Goal: Information Seeking & Learning: Learn about a topic

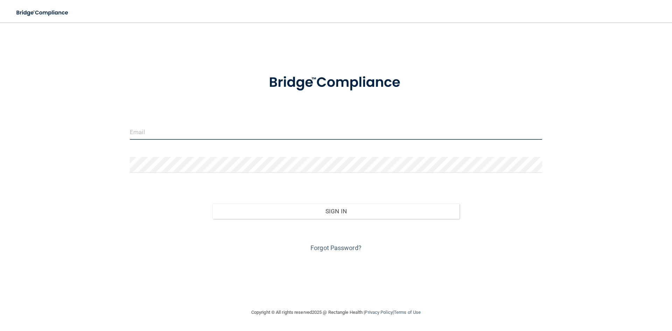
click at [135, 135] on input "email" at bounding box center [336, 132] width 412 height 16
type input "[EMAIL_ADDRESS][DOMAIN_NAME]"
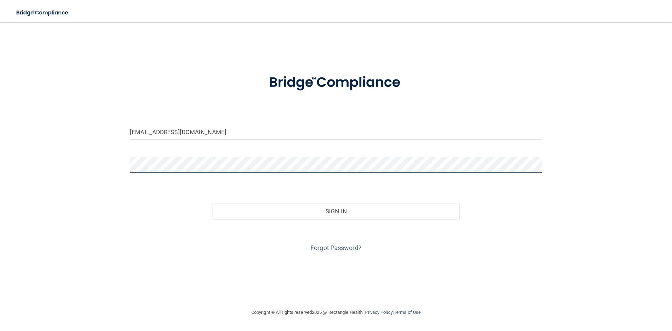
click at [213, 203] on button "Sign In" at bounding box center [337, 210] width 248 height 15
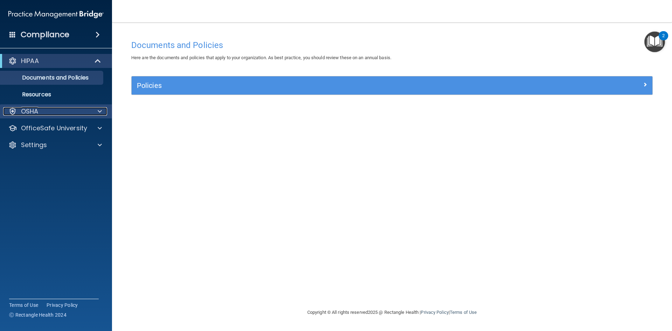
click at [101, 110] on span at bounding box center [100, 111] width 4 height 8
click at [99, 110] on span at bounding box center [100, 111] width 4 height 8
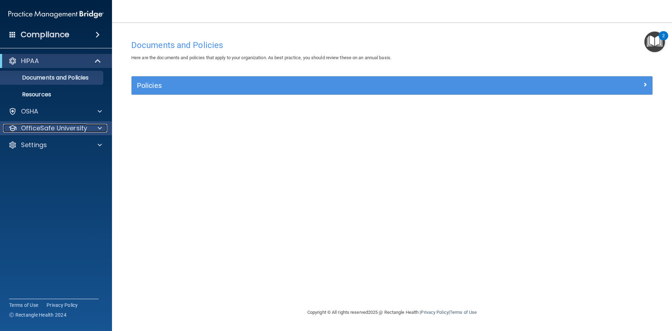
click at [99, 130] on span at bounding box center [100, 128] width 4 height 8
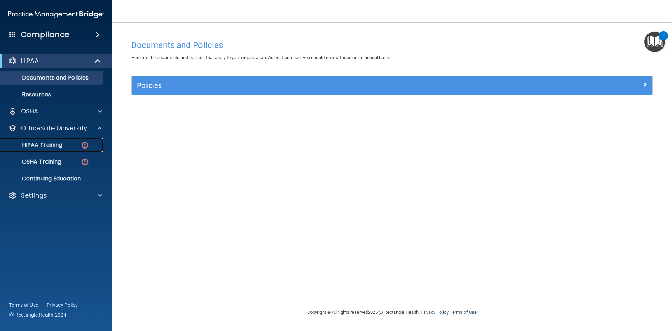
click at [49, 143] on p "HIPAA Training" at bounding box center [34, 144] width 58 height 7
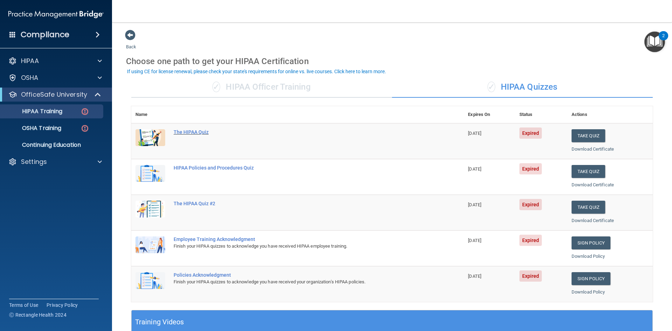
click at [182, 131] on div "The HIPAA Quiz" at bounding box center [301, 132] width 255 height 6
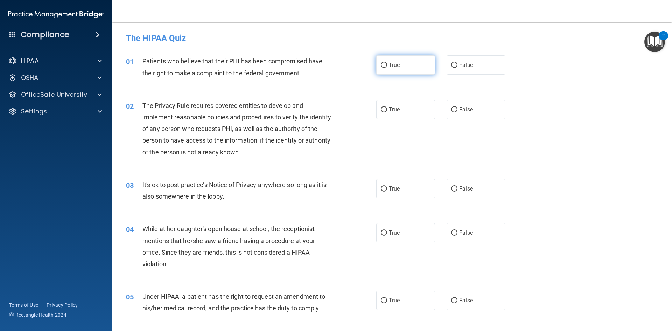
click at [419, 62] on label "True" at bounding box center [405, 64] width 59 height 19
click at [387, 63] on input "True" at bounding box center [384, 65] width 6 height 5
radio input "true"
click at [412, 111] on label "True" at bounding box center [405, 109] width 59 height 19
click at [387, 111] on input "True" at bounding box center [384, 109] width 6 height 5
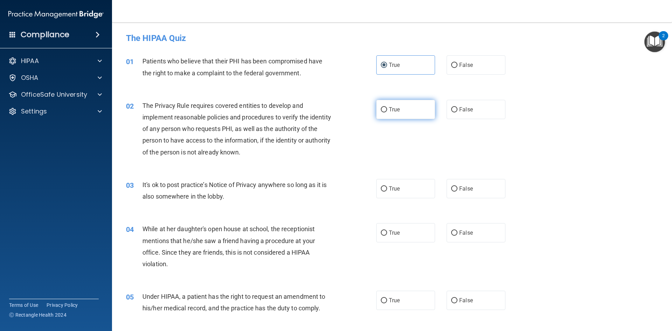
radio input "true"
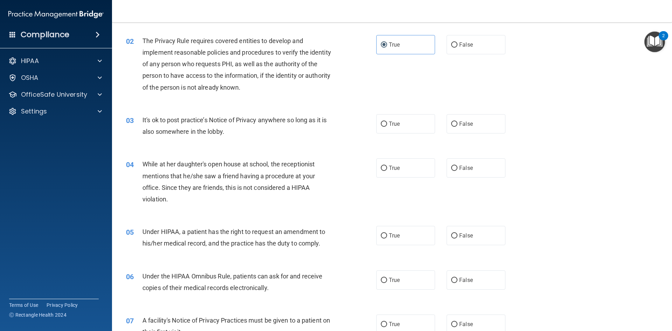
scroll to position [70, 0]
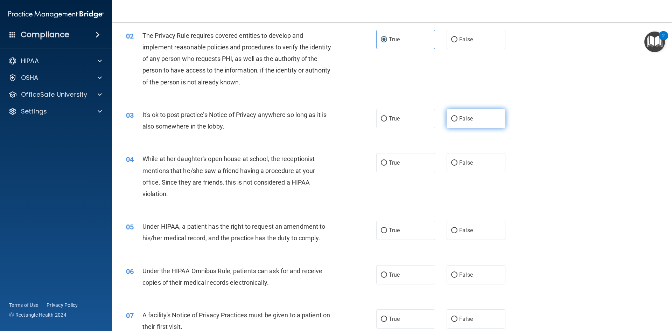
click at [479, 120] on label "False" at bounding box center [476, 118] width 59 height 19
click at [458, 120] on input "False" at bounding box center [454, 118] width 6 height 5
radio input "true"
click at [466, 168] on label "False" at bounding box center [476, 162] width 59 height 19
click at [458, 166] on input "False" at bounding box center [454, 162] width 6 height 5
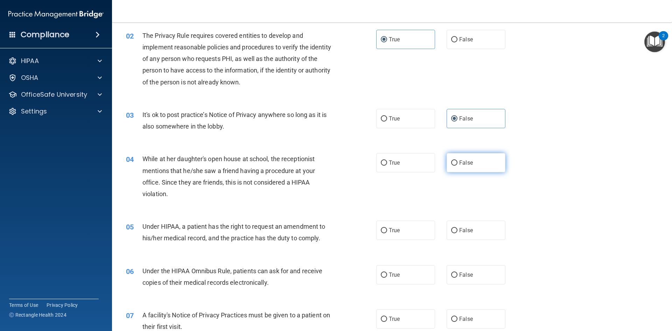
radio input "true"
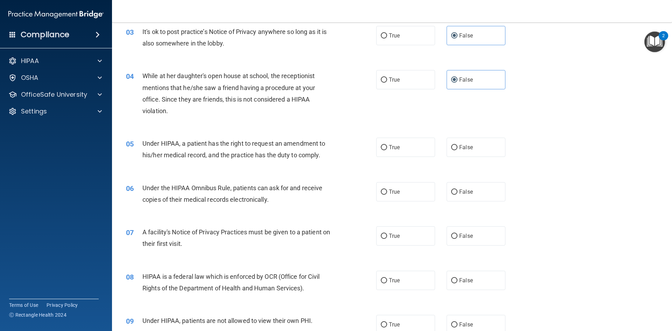
scroll to position [175, 0]
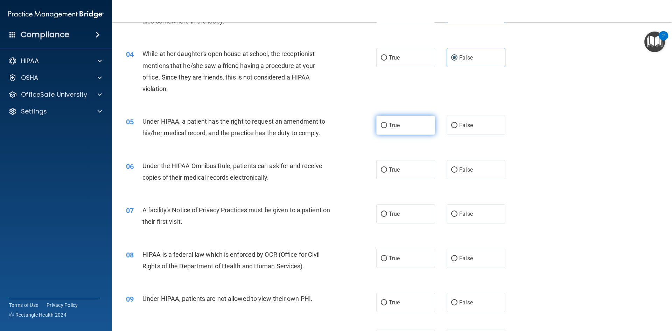
click at [386, 126] on label "True" at bounding box center [405, 125] width 59 height 19
click at [386, 126] on input "True" at bounding box center [384, 125] width 6 height 5
radio input "true"
click at [404, 167] on label "True" at bounding box center [405, 169] width 59 height 19
click at [387, 167] on input "True" at bounding box center [384, 169] width 6 height 5
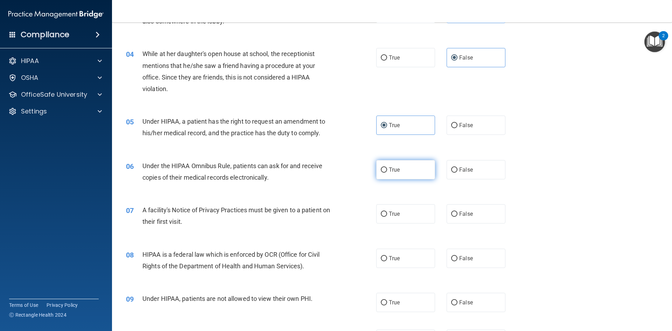
radio input "true"
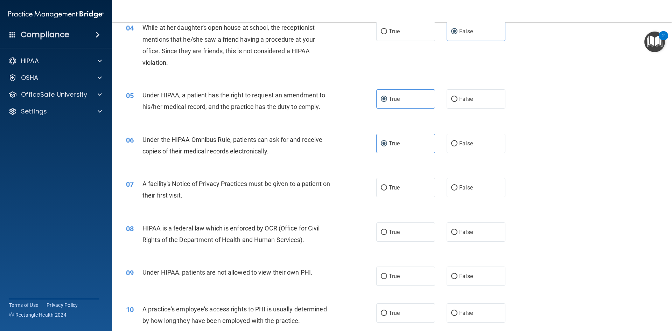
scroll to position [245, 0]
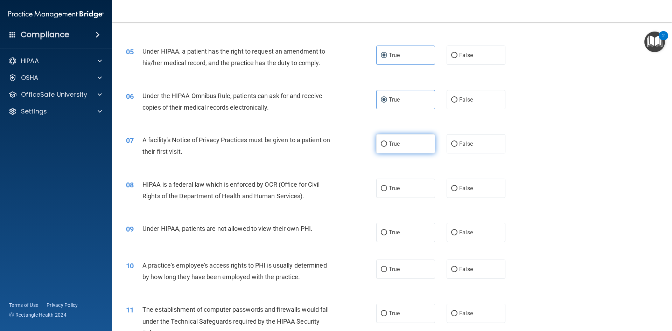
click at [412, 143] on label "True" at bounding box center [405, 143] width 59 height 19
click at [387, 143] on input "True" at bounding box center [384, 143] width 6 height 5
radio input "true"
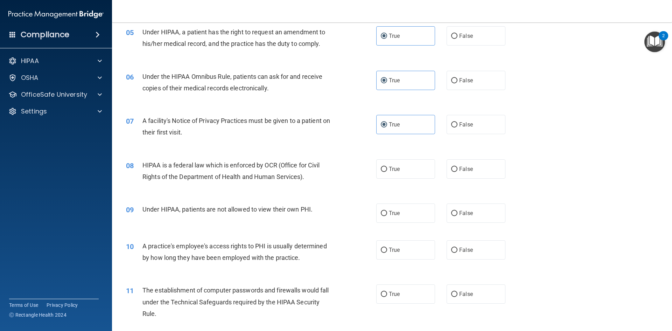
scroll to position [280, 0]
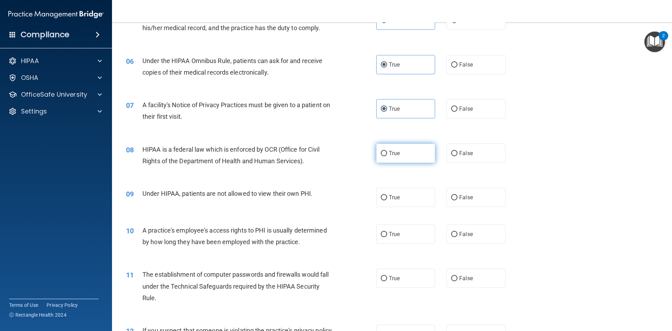
click at [414, 144] on label "True" at bounding box center [405, 153] width 59 height 19
click at [387, 151] on input "True" at bounding box center [384, 153] width 6 height 5
radio input "true"
click at [466, 200] on span "False" at bounding box center [466, 197] width 14 height 7
click at [458, 200] on input "False" at bounding box center [454, 197] width 6 height 5
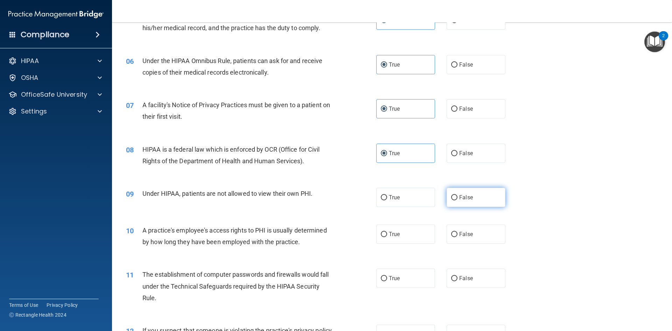
radio input "true"
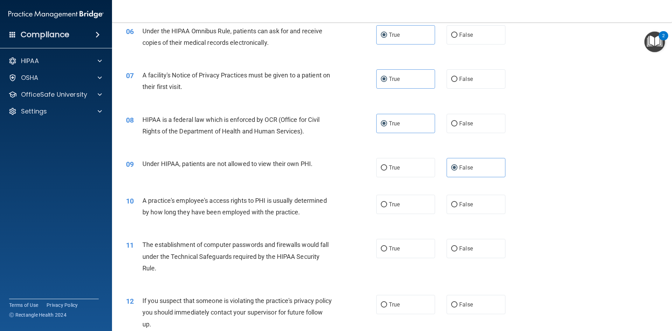
scroll to position [385, 0]
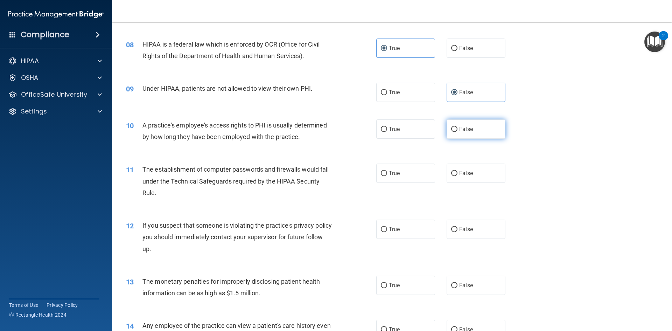
click at [460, 129] on span "False" at bounding box center [466, 129] width 14 height 7
click at [458, 129] on input "False" at bounding box center [454, 129] width 6 height 5
radio input "true"
click at [404, 170] on label "True" at bounding box center [405, 172] width 59 height 19
click at [387, 171] on input "True" at bounding box center [384, 173] width 6 height 5
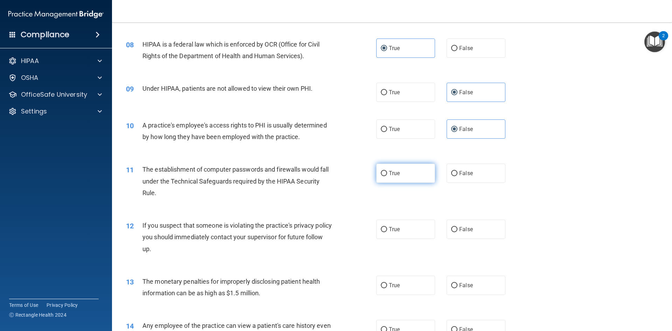
radio input "true"
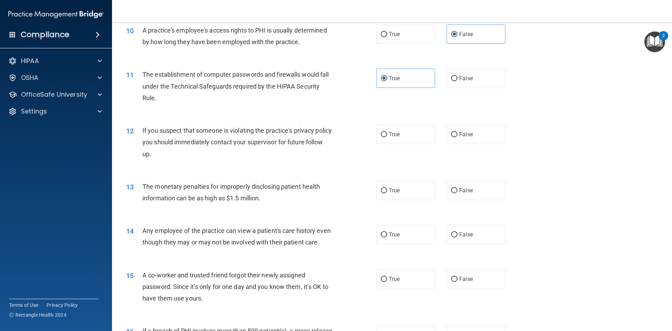
scroll to position [490, 0]
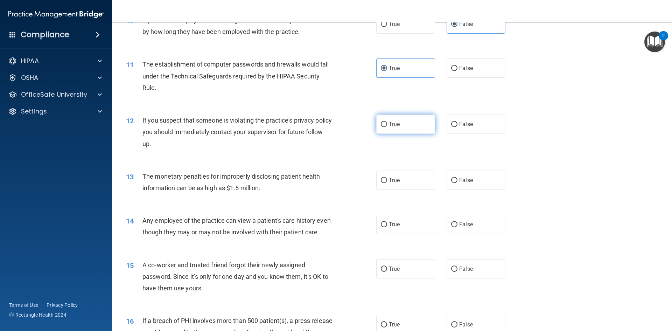
click at [403, 124] on label "True" at bounding box center [405, 123] width 59 height 19
click at [387, 124] on input "True" at bounding box center [384, 124] width 6 height 5
radio input "true"
click at [391, 184] on label "True" at bounding box center [405, 180] width 59 height 19
click at [387, 183] on input "True" at bounding box center [384, 180] width 6 height 5
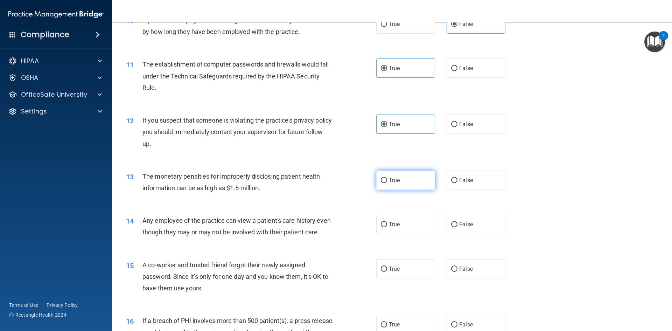
radio input "true"
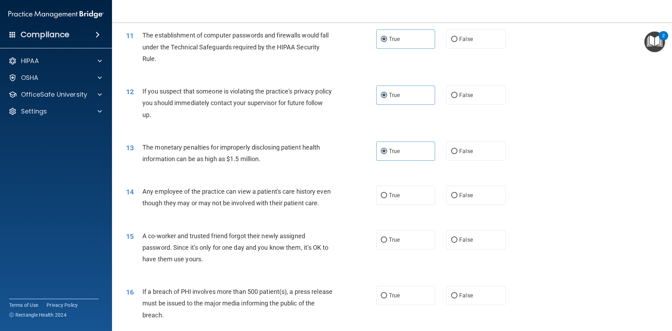
scroll to position [595, 0]
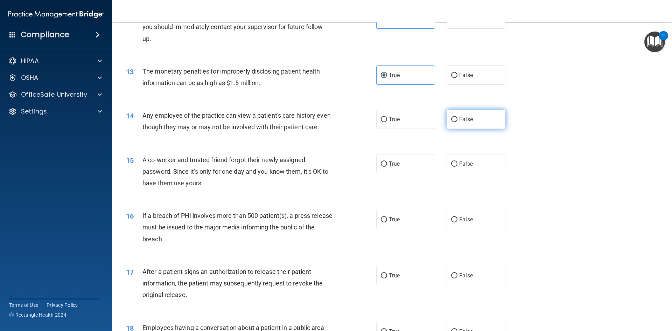
click at [462, 120] on span "False" at bounding box center [466, 119] width 14 height 7
click at [458, 120] on input "False" at bounding box center [454, 119] width 6 height 5
radio input "true"
click at [467, 167] on span "False" at bounding box center [466, 163] width 14 height 7
click at [458, 167] on input "False" at bounding box center [454, 163] width 6 height 5
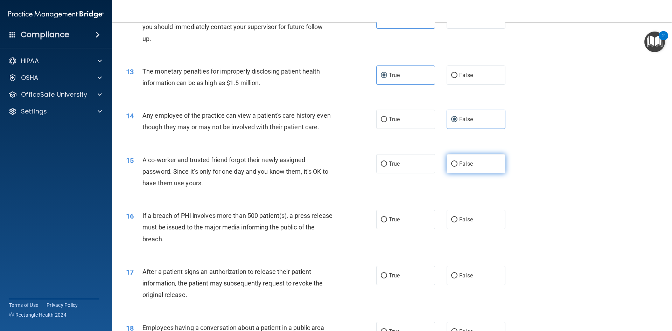
radio input "true"
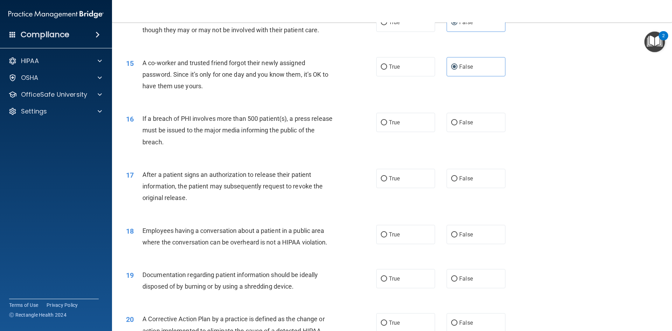
scroll to position [700, 0]
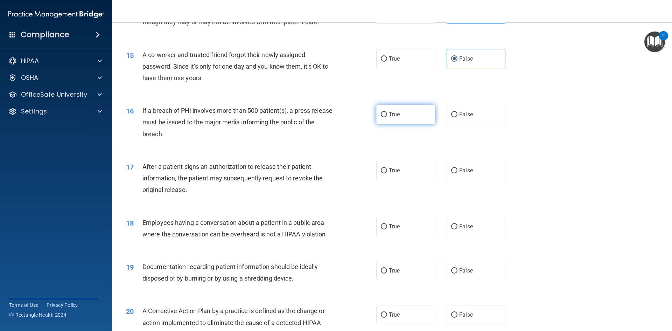
click at [406, 124] on label "True" at bounding box center [405, 114] width 59 height 19
click at [387, 117] on input "True" at bounding box center [384, 114] width 6 height 5
radio input "true"
click at [413, 178] on label "True" at bounding box center [405, 170] width 59 height 19
click at [387, 173] on input "True" at bounding box center [384, 170] width 6 height 5
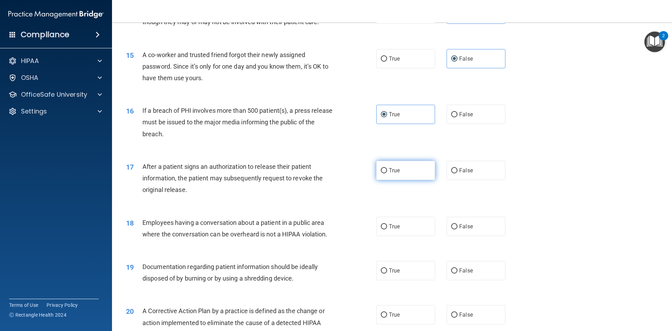
radio input "true"
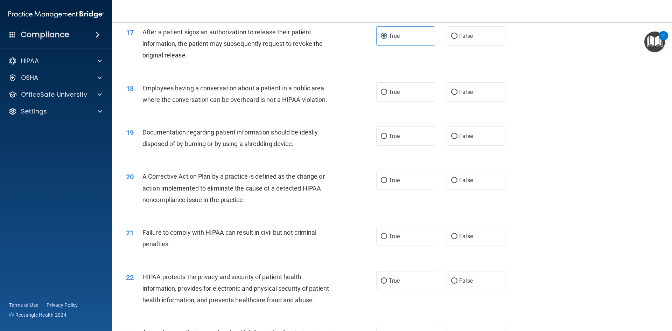
scroll to position [840, 0]
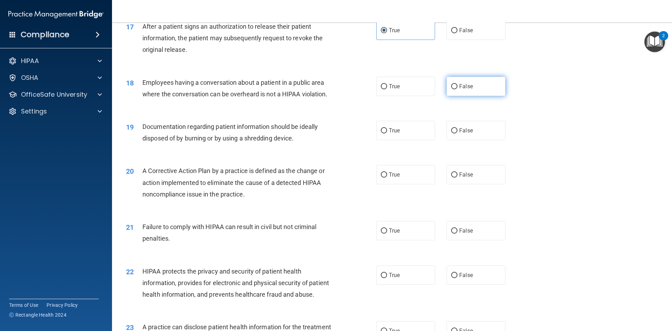
click at [478, 96] on label "False" at bounding box center [476, 86] width 59 height 19
click at [458, 89] on input "False" at bounding box center [454, 86] width 6 height 5
radio input "true"
click at [407, 140] on label "True" at bounding box center [405, 130] width 59 height 19
click at [387, 133] on input "True" at bounding box center [384, 130] width 6 height 5
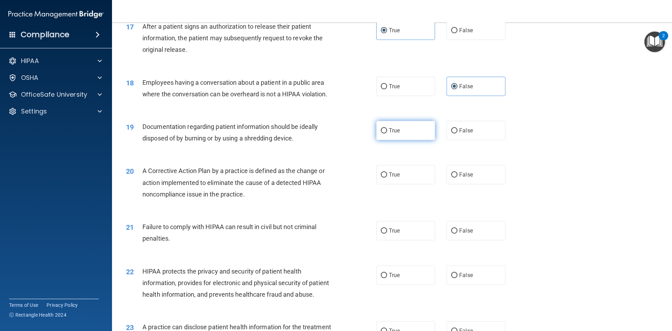
radio input "true"
click at [409, 184] on label "True" at bounding box center [405, 174] width 59 height 19
click at [387, 178] on input "True" at bounding box center [384, 174] width 6 height 5
radio input "true"
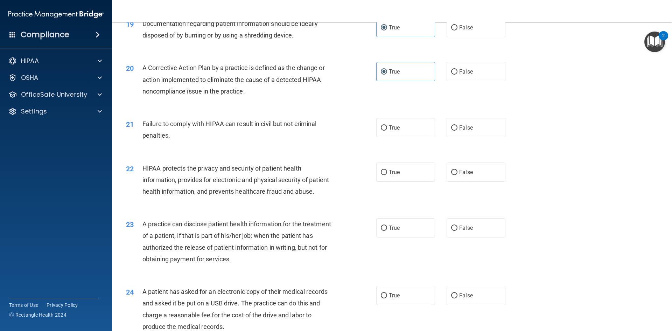
scroll to position [945, 0]
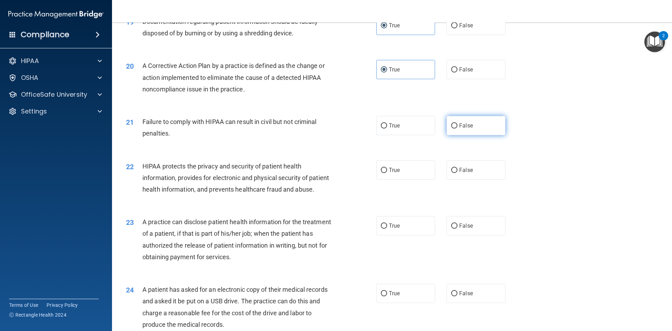
click at [475, 134] on label "False" at bounding box center [476, 125] width 59 height 19
click at [458, 128] on input "False" at bounding box center [454, 125] width 6 height 5
radio input "true"
drag, startPoint x: 392, startPoint y: 175, endPoint x: 390, endPoint y: 178, distance: 3.8
click at [393, 175] on label "True" at bounding box center [405, 169] width 59 height 19
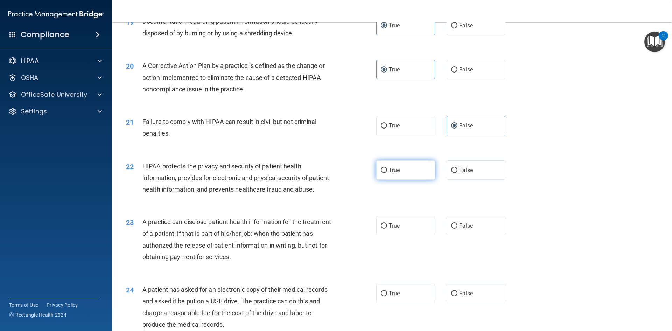
click at [387, 173] on input "True" at bounding box center [384, 170] width 6 height 5
radio input "true"
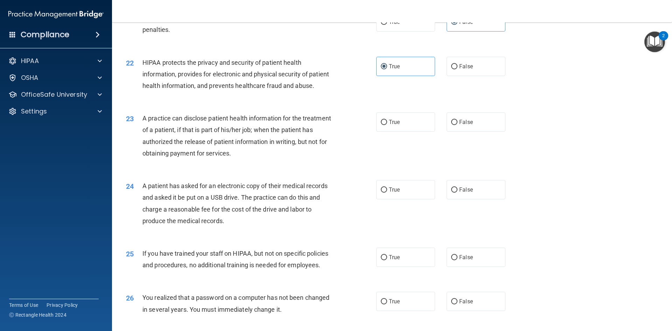
scroll to position [1050, 0]
drag, startPoint x: 382, startPoint y: 142, endPoint x: 377, endPoint y: 154, distance: 12.9
click at [382, 124] on input "True" at bounding box center [384, 120] width 6 height 5
radio input "true"
drag, startPoint x: 467, startPoint y: 145, endPoint x: 462, endPoint y: 147, distance: 5.2
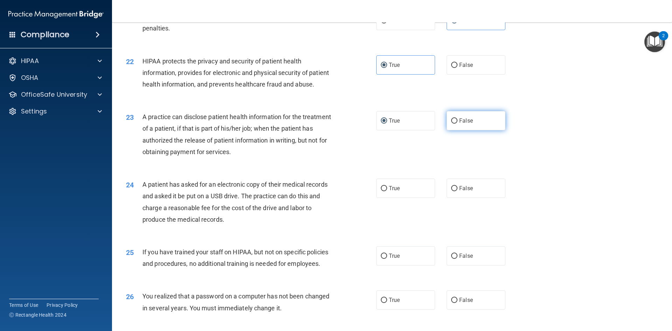
click at [466, 124] on span "False" at bounding box center [466, 120] width 14 height 7
click at [458, 124] on input "False" at bounding box center [454, 120] width 6 height 5
radio input "true"
click at [186, 158] on div "A practice can disclose patient health information for the treatment of a patie…" at bounding box center [240, 134] width 196 height 47
drag, startPoint x: 249, startPoint y: 171, endPoint x: 269, endPoint y: 176, distance: 20.8
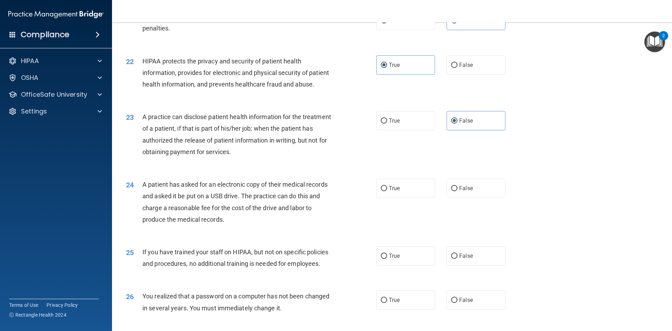
click at [255, 158] on div "A practice can disclose patient health information for the treatment of a patie…" at bounding box center [240, 134] width 196 height 47
click at [391, 124] on span "True" at bounding box center [394, 120] width 11 height 7
click at [387, 124] on input "True" at bounding box center [384, 120] width 6 height 5
radio input "true"
radio input "false"
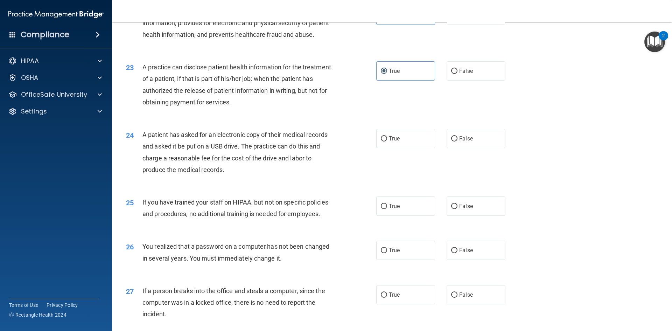
scroll to position [1190, 0]
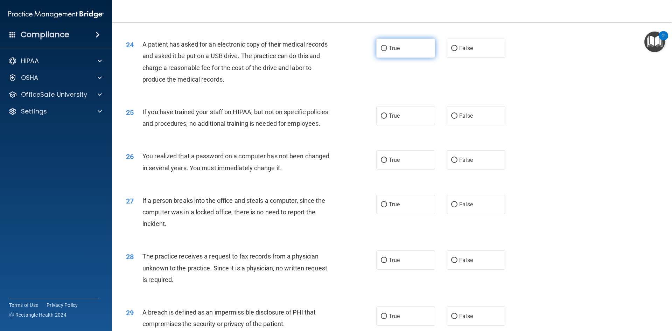
click at [418, 58] on label "True" at bounding box center [405, 48] width 59 height 19
click at [387, 51] on input "True" at bounding box center [384, 48] width 6 height 5
radio input "true"
click at [480, 125] on label "False" at bounding box center [476, 115] width 59 height 19
click at [458, 119] on input "False" at bounding box center [454, 115] width 6 height 5
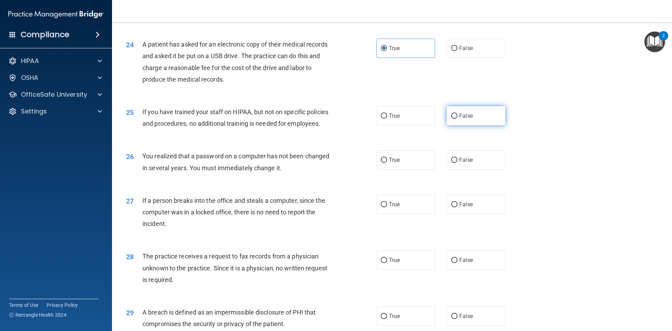
radio input "true"
drag, startPoint x: 419, startPoint y: 179, endPoint x: 399, endPoint y: 183, distance: 20.0
click at [419, 169] on label "True" at bounding box center [405, 159] width 59 height 19
click at [387, 163] on input "True" at bounding box center [384, 160] width 6 height 5
radio input "true"
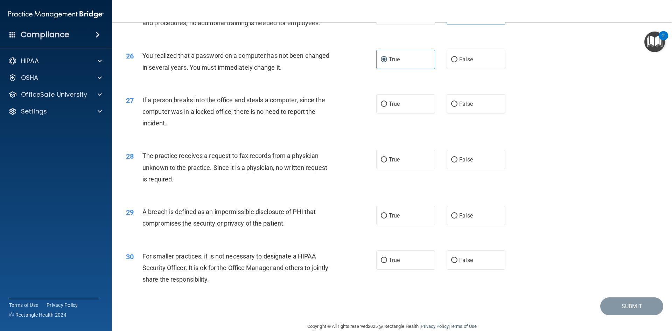
scroll to position [1295, 0]
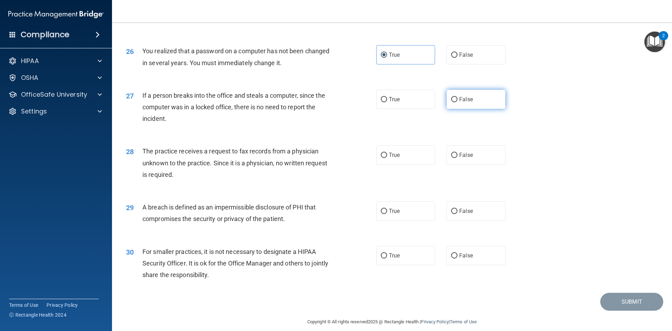
click at [473, 109] on label "False" at bounding box center [476, 99] width 59 height 19
click at [458, 102] on input "False" at bounding box center [454, 99] width 6 height 5
radio input "true"
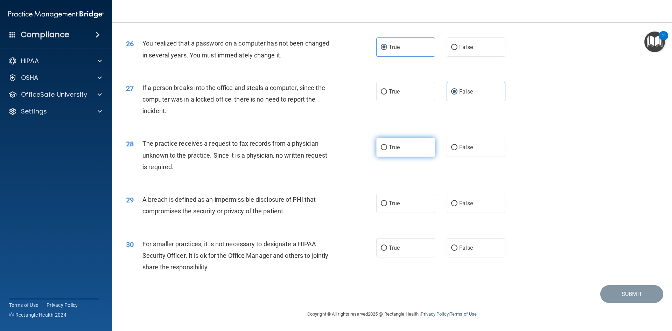
click at [412, 147] on label "True" at bounding box center [405, 147] width 59 height 19
click at [387, 147] on input "True" at bounding box center [384, 147] width 6 height 5
radio input "true"
click at [409, 213] on label "True" at bounding box center [405, 203] width 59 height 19
click at [387, 206] on input "True" at bounding box center [384, 203] width 6 height 5
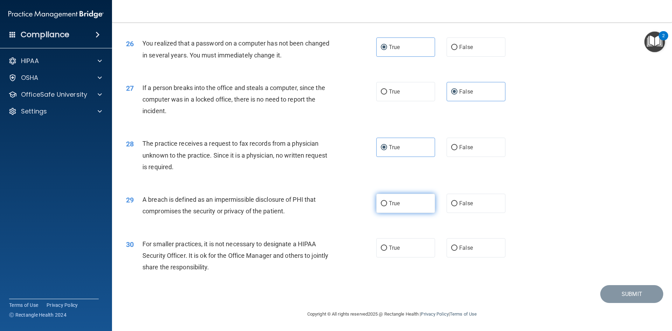
radio input "true"
drag, startPoint x: 478, startPoint y: 251, endPoint x: 482, endPoint y: 250, distance: 5.0
click at [479, 250] on label "False" at bounding box center [476, 247] width 59 height 19
click at [458, 250] on input "False" at bounding box center [454, 247] width 6 height 5
radio input "true"
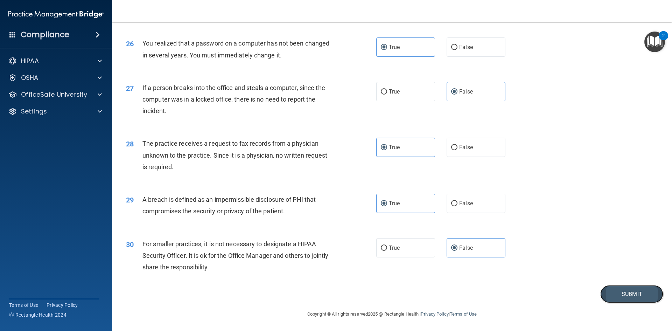
click at [621, 293] on button "Submit" at bounding box center [631, 294] width 63 height 18
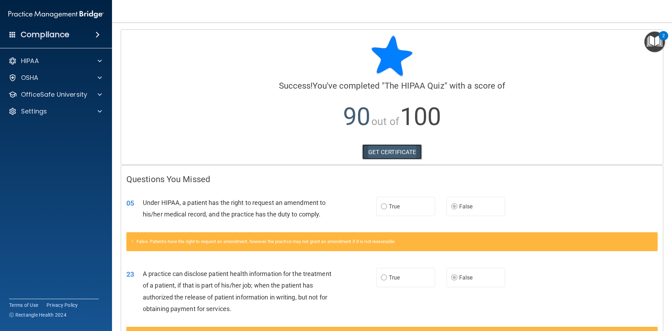
click at [382, 148] on link "GET CERTIFICATE" at bounding box center [392, 151] width 60 height 15
click at [50, 64] on div "HIPAA" at bounding box center [46, 61] width 87 height 8
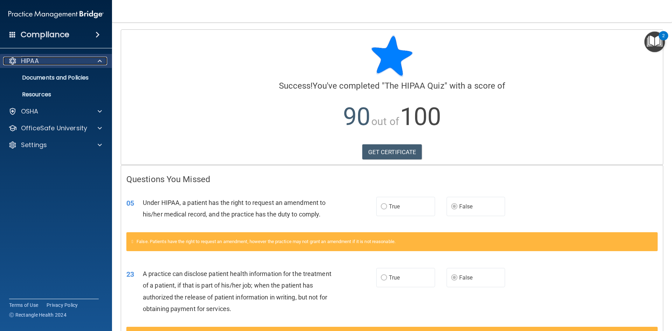
click at [48, 59] on div "HIPAA" at bounding box center [46, 61] width 87 height 8
click at [36, 60] on p "HIPAA" at bounding box center [30, 61] width 18 height 8
click at [65, 78] on p "Documents and Policies" at bounding box center [53, 77] width 96 height 7
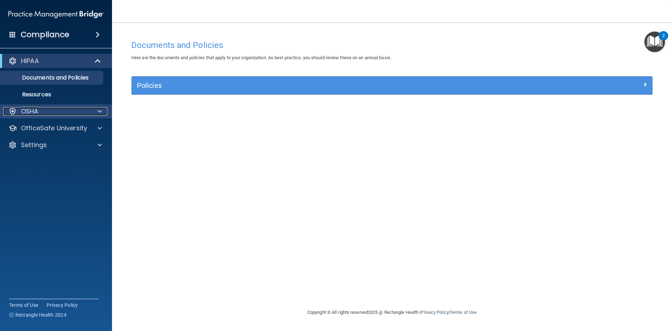
click at [46, 114] on div "OSHA" at bounding box center [46, 111] width 87 height 8
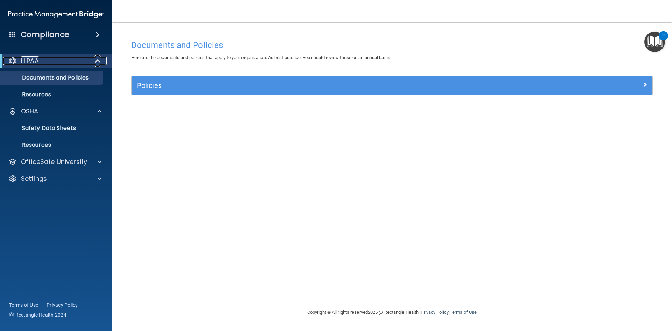
click at [27, 61] on p "HIPAA" at bounding box center [30, 61] width 18 height 8
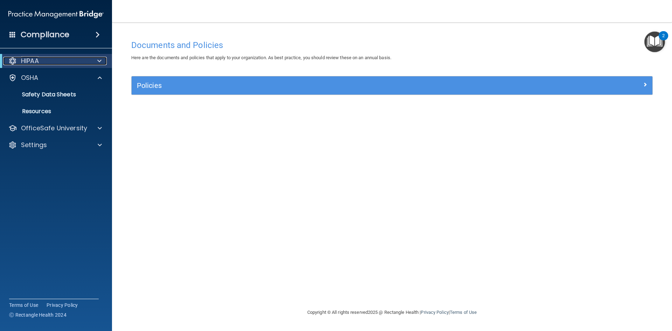
click at [25, 59] on p "HIPAA" at bounding box center [30, 61] width 18 height 8
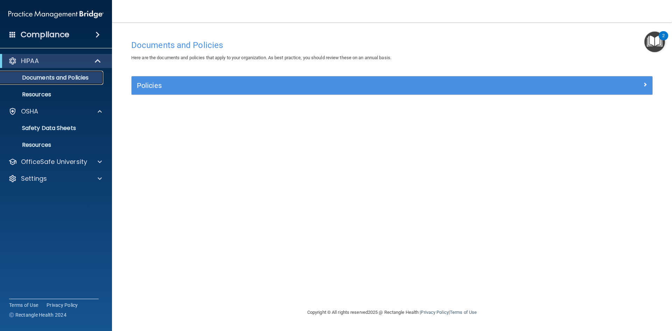
click at [39, 79] on p "Documents and Policies" at bounding box center [53, 77] width 96 height 7
click at [96, 60] on span at bounding box center [99, 61] width 6 height 8
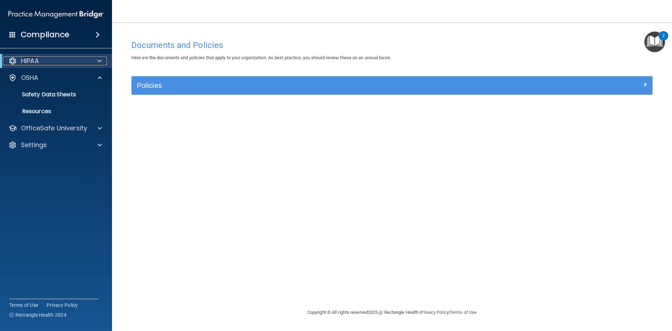
click at [96, 59] on div at bounding box center [98, 61] width 17 height 8
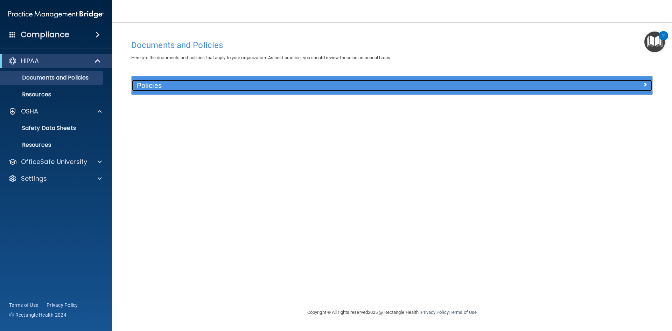
click at [645, 85] on span at bounding box center [645, 84] width 4 height 8
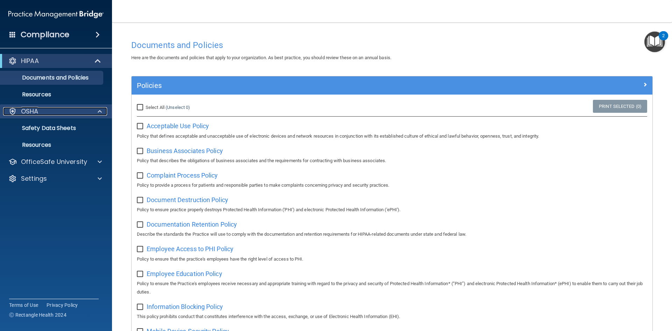
click at [51, 109] on div "OSHA" at bounding box center [46, 111] width 87 height 8
click at [47, 109] on div "OSHA" at bounding box center [46, 111] width 87 height 8
click at [46, 128] on p "Safety Data Sheets" at bounding box center [53, 128] width 96 height 7
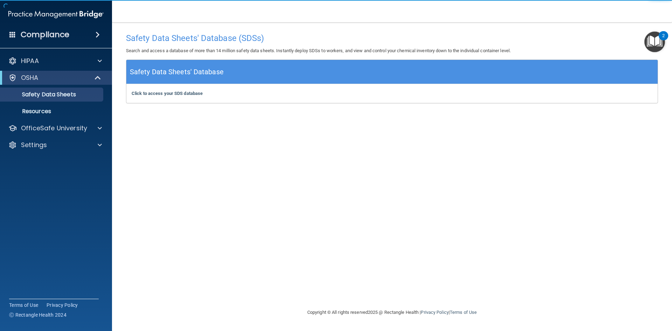
click at [42, 33] on h4 "Compliance" at bounding box center [45, 35] width 49 height 10
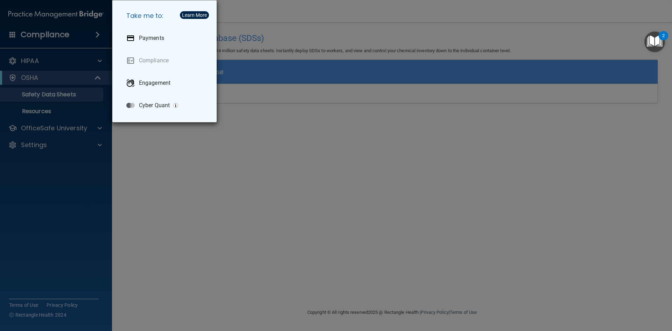
click at [60, 200] on div "Take me to: Payments Compliance Engagement Cyber Quant" at bounding box center [336, 165] width 672 height 331
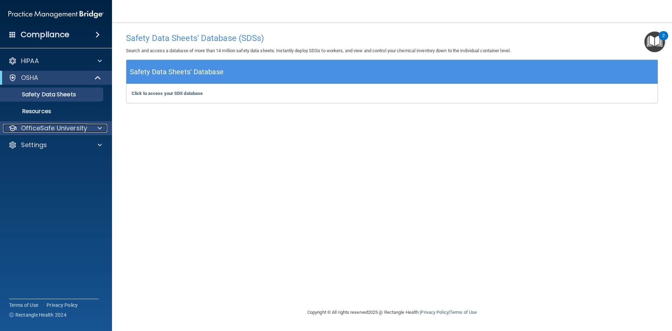
click at [64, 127] on p "OfficeSafe University" at bounding box center [54, 128] width 66 height 8
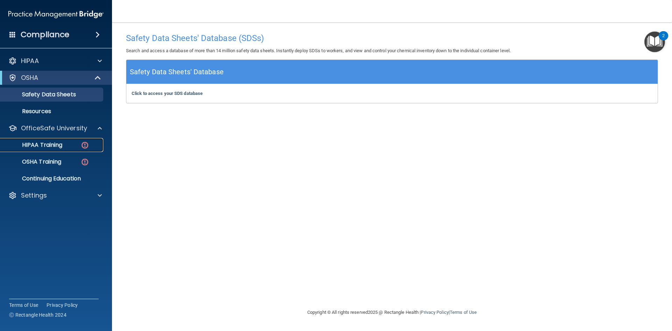
click at [49, 145] on p "HIPAA Training" at bounding box center [34, 144] width 58 height 7
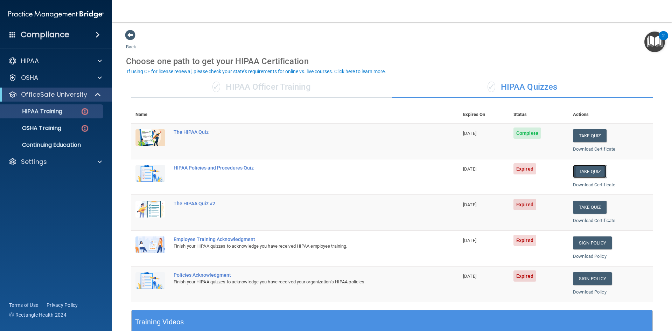
click at [578, 171] on button "Take Quiz" at bounding box center [590, 171] width 34 height 13
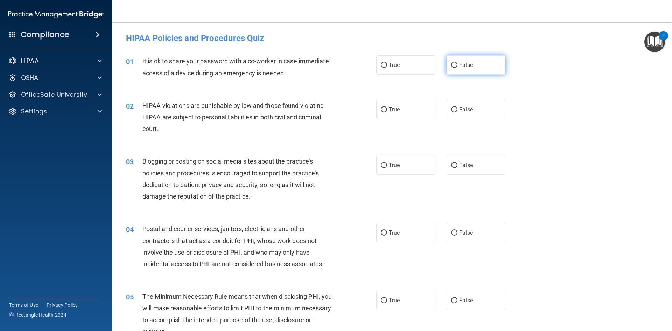
click at [481, 67] on label "False" at bounding box center [476, 64] width 59 height 19
click at [458, 67] on input "False" at bounding box center [454, 65] width 6 height 5
radio input "true"
click at [404, 110] on label "True" at bounding box center [405, 109] width 59 height 19
click at [387, 110] on input "True" at bounding box center [384, 109] width 6 height 5
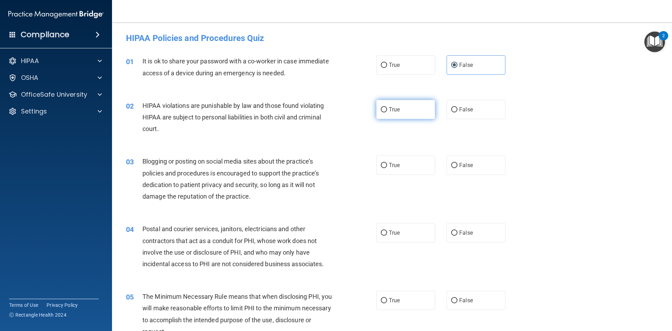
radio input "true"
click at [466, 165] on span "False" at bounding box center [466, 165] width 14 height 7
click at [458, 165] on input "False" at bounding box center [454, 165] width 6 height 5
radio input "true"
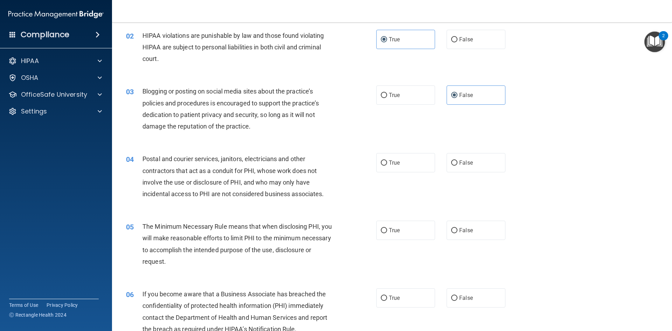
scroll to position [105, 0]
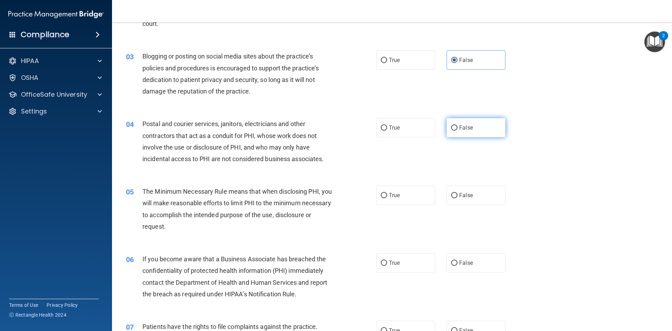
click at [460, 128] on span "False" at bounding box center [466, 127] width 14 height 7
click at [458, 128] on input "False" at bounding box center [454, 127] width 6 height 5
radio input "true"
click at [392, 194] on span "True" at bounding box center [394, 195] width 11 height 7
click at [387, 194] on input "True" at bounding box center [384, 195] width 6 height 5
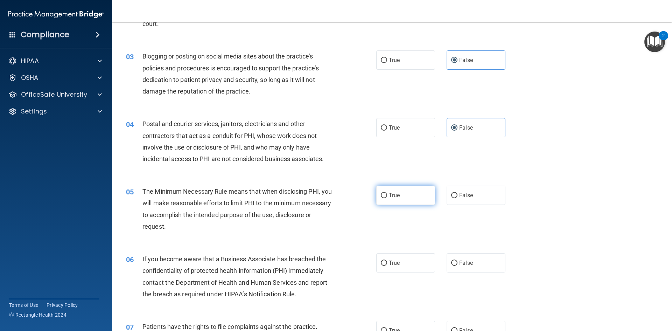
radio input "true"
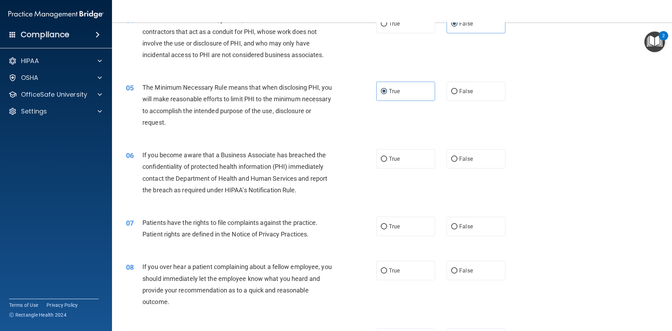
scroll to position [210, 0]
click at [390, 163] on label "True" at bounding box center [405, 157] width 59 height 19
click at [387, 161] on input "True" at bounding box center [384, 157] width 6 height 5
radio input "true"
click at [399, 230] on label "True" at bounding box center [405, 225] width 59 height 19
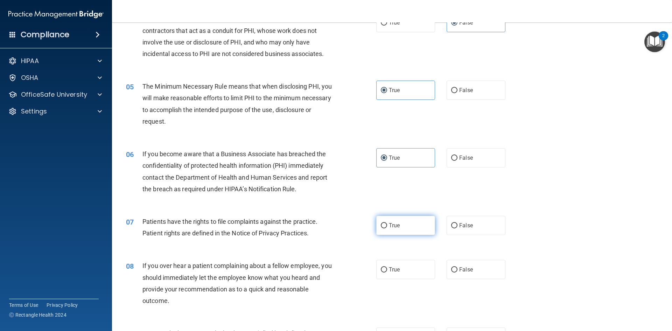
click at [387, 228] on input "True" at bounding box center [384, 225] width 6 height 5
radio input "true"
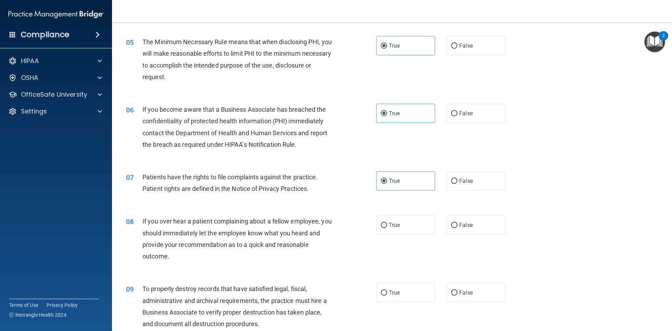
scroll to position [350, 0]
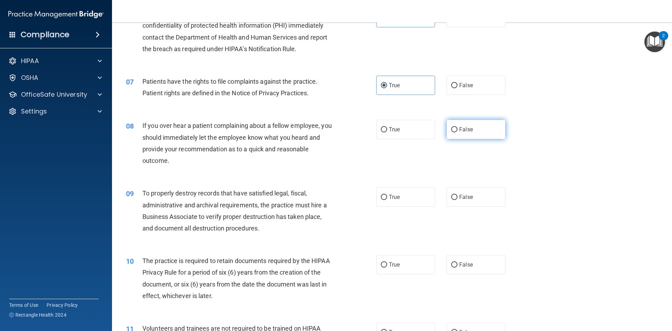
click at [462, 124] on label "False" at bounding box center [476, 129] width 59 height 19
click at [458, 127] on input "False" at bounding box center [454, 129] width 6 height 5
radio input "true"
click at [516, 200] on div "09 To properly destroy records that have satisfied legal, fiscal, administrativ…" at bounding box center [392, 213] width 543 height 68
drag, startPoint x: 490, startPoint y: 200, endPoint x: 485, endPoint y: 201, distance: 5.8
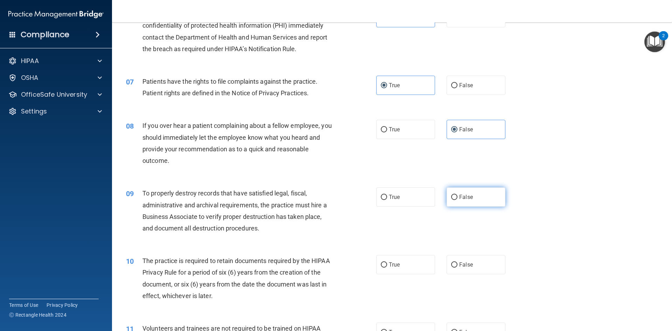
click at [489, 200] on label "False" at bounding box center [476, 196] width 59 height 19
click at [458, 200] on input "False" at bounding box center [454, 197] width 6 height 5
radio input "true"
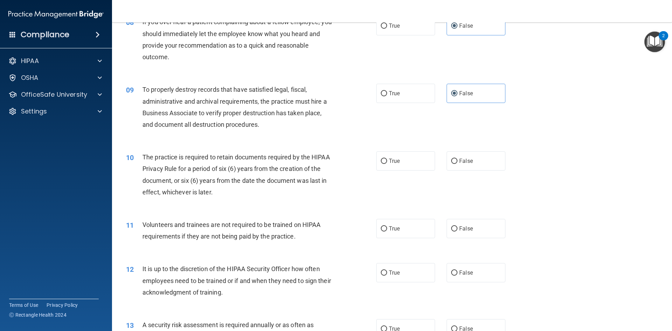
scroll to position [455, 0]
click at [399, 161] on label "True" at bounding box center [405, 159] width 59 height 19
click at [387, 161] on input "True" at bounding box center [384, 159] width 6 height 5
radio input "true"
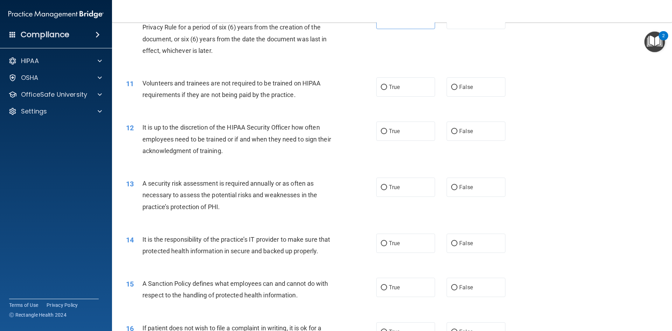
scroll to position [560, 0]
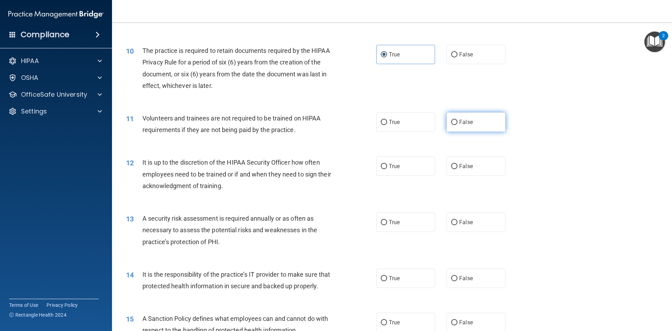
click at [483, 121] on label "False" at bounding box center [476, 121] width 59 height 19
click at [458, 121] on input "False" at bounding box center [454, 122] width 6 height 5
radio input "true"
click at [462, 163] on span "False" at bounding box center [466, 166] width 14 height 7
click at [458, 164] on input "False" at bounding box center [454, 166] width 6 height 5
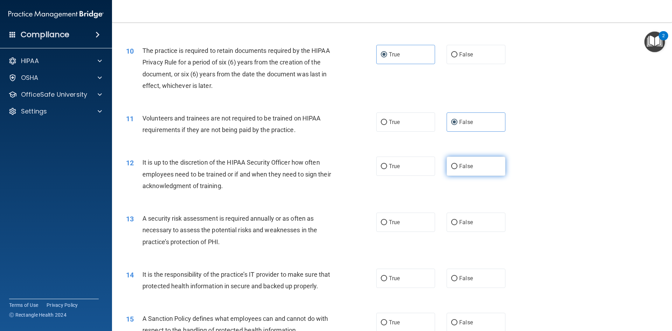
radio input "true"
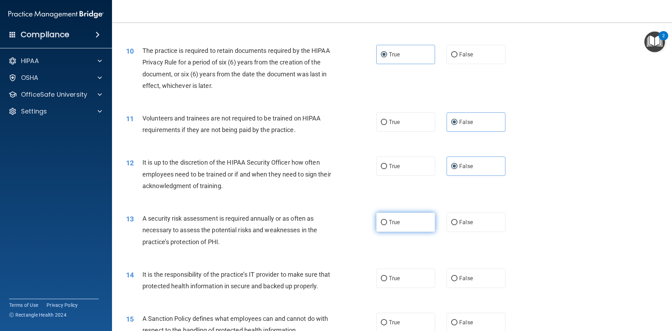
click at [385, 221] on label "True" at bounding box center [405, 222] width 59 height 19
click at [385, 221] on input "True" at bounding box center [384, 222] width 6 height 5
radio input "true"
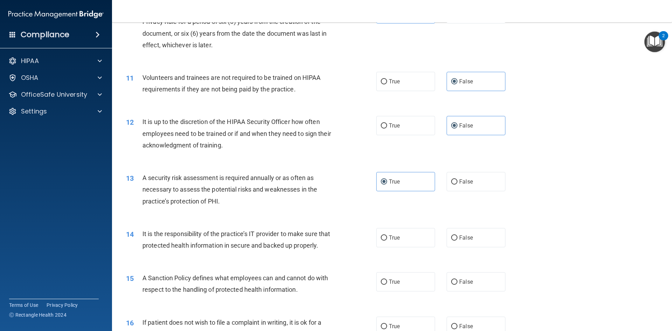
scroll to position [665, 0]
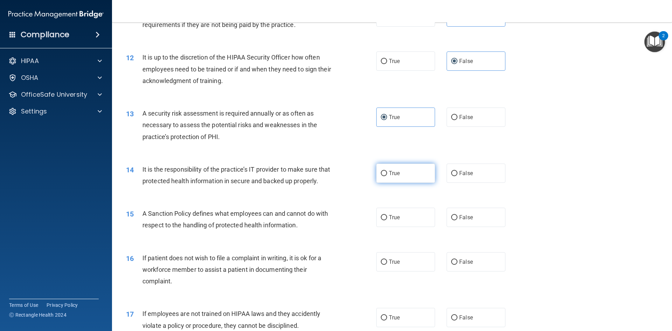
click at [408, 174] on label "True" at bounding box center [405, 172] width 59 height 19
click at [387, 174] on input "True" at bounding box center [384, 173] width 6 height 5
radio input "true"
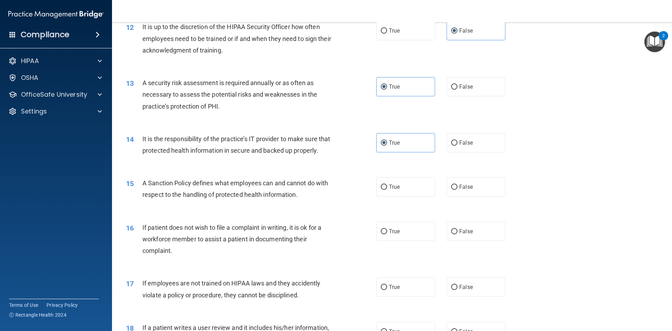
scroll to position [770, 0]
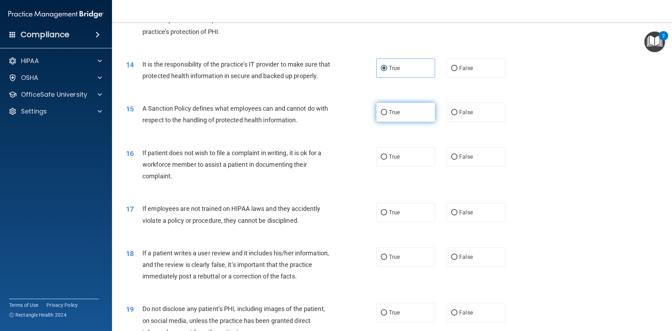
click at [399, 122] on label "True" at bounding box center [405, 112] width 59 height 19
click at [387, 115] on input "True" at bounding box center [384, 112] width 6 height 5
radio input "true"
drag, startPoint x: 466, startPoint y: 172, endPoint x: 456, endPoint y: 175, distance: 11.0
click at [465, 166] on label "False" at bounding box center [476, 156] width 59 height 19
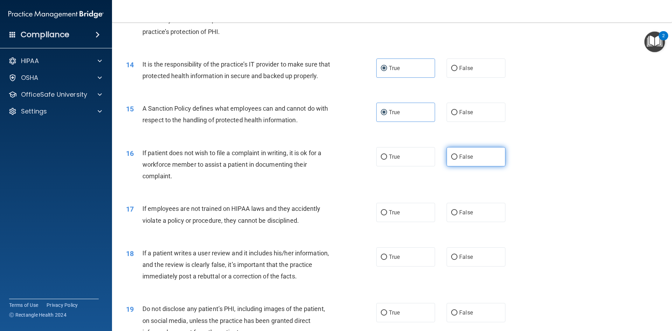
drag, startPoint x: 429, startPoint y: 166, endPoint x: 468, endPoint y: 173, distance: 40.4
click at [433, 166] on div "True False" at bounding box center [446, 156] width 141 height 19
click at [474, 166] on label "False" at bounding box center [476, 156] width 59 height 19
click at [458, 160] on input "False" at bounding box center [454, 156] width 6 height 5
radio input "true"
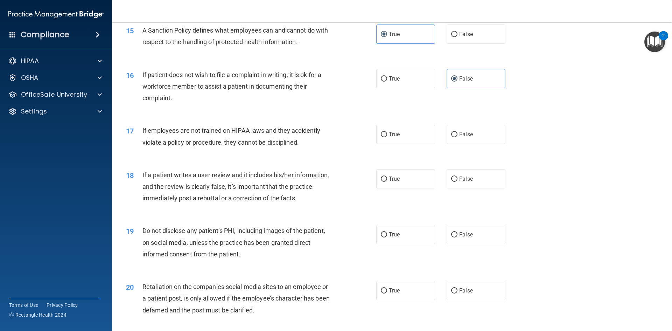
scroll to position [875, 0]
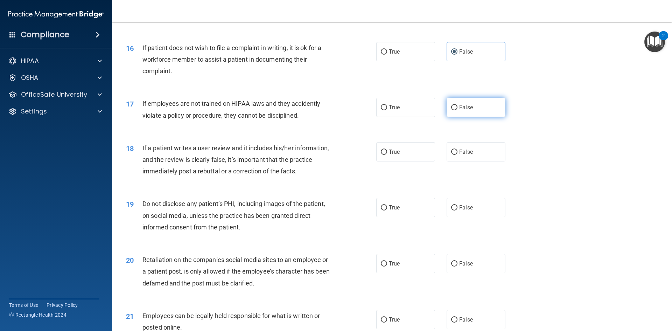
click at [459, 111] on span "False" at bounding box center [466, 107] width 14 height 7
click at [457, 110] on input "False" at bounding box center [454, 107] width 6 height 5
radio input "true"
click at [447, 160] on label "False" at bounding box center [476, 151] width 59 height 19
click at [451, 155] on input "False" at bounding box center [454, 151] width 6 height 5
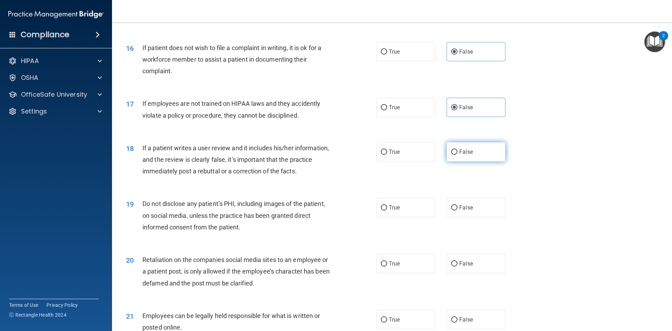
radio input "true"
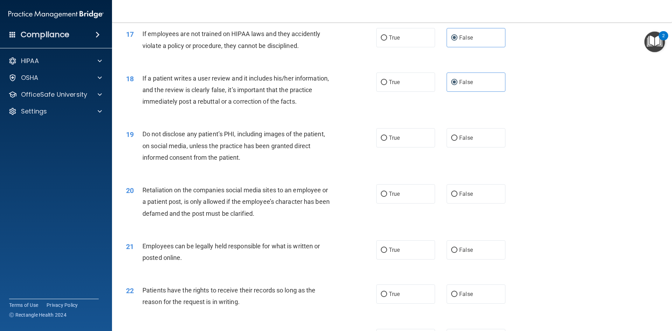
scroll to position [945, 0]
click at [413, 146] on label "True" at bounding box center [405, 137] width 59 height 19
click at [387, 140] on input "True" at bounding box center [384, 137] width 6 height 5
radio input "true"
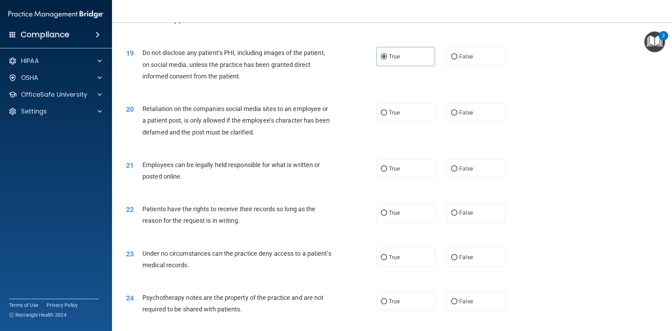
scroll to position [1050, 0]
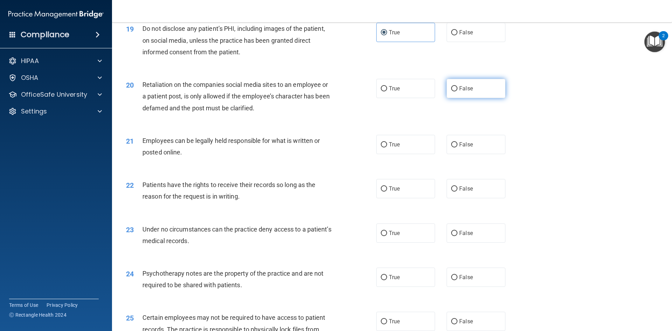
click at [459, 92] on span "False" at bounding box center [466, 88] width 14 height 7
click at [458, 91] on input "False" at bounding box center [454, 88] width 6 height 5
radio input "true"
click at [396, 148] on span "True" at bounding box center [394, 144] width 11 height 7
click at [387, 147] on input "True" at bounding box center [384, 144] width 6 height 5
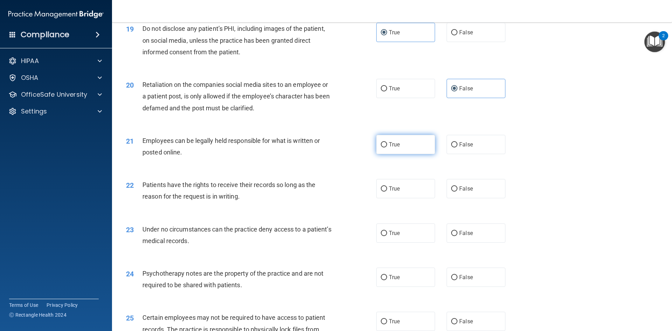
radio input "true"
click at [408, 198] on label "True" at bounding box center [405, 188] width 59 height 19
click at [387, 192] on input "True" at bounding box center [384, 188] width 6 height 5
radio input "true"
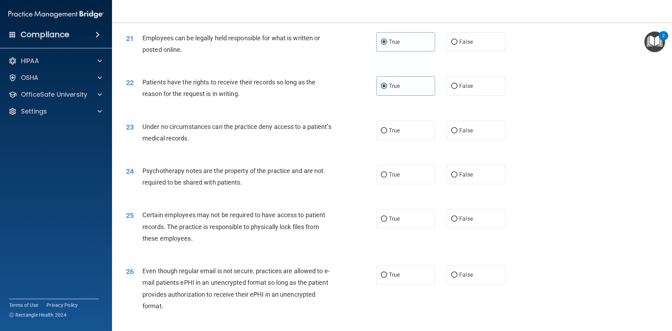
scroll to position [1155, 0]
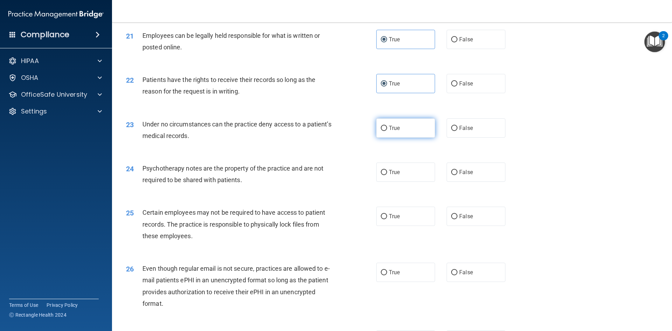
click at [396, 138] on label "True" at bounding box center [405, 127] width 59 height 19
click at [387, 131] on input "True" at bounding box center [384, 128] width 6 height 5
radio input "true"
click at [412, 182] on label "True" at bounding box center [405, 171] width 59 height 19
click at [387, 175] on input "True" at bounding box center [384, 172] width 6 height 5
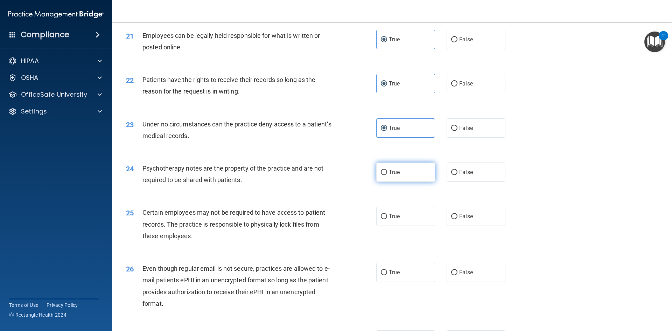
radio input "true"
click at [481, 174] on label "False" at bounding box center [476, 171] width 59 height 19
click at [458, 174] on input "False" at bounding box center [454, 172] width 6 height 5
radio input "true"
radio input "false"
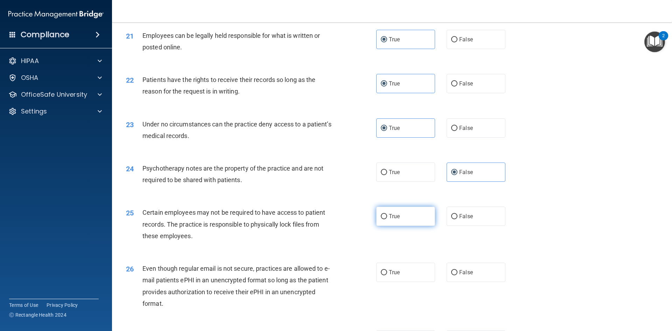
click at [399, 226] on label "True" at bounding box center [405, 216] width 59 height 19
click at [387, 219] on input "True" at bounding box center [384, 216] width 6 height 5
radio input "true"
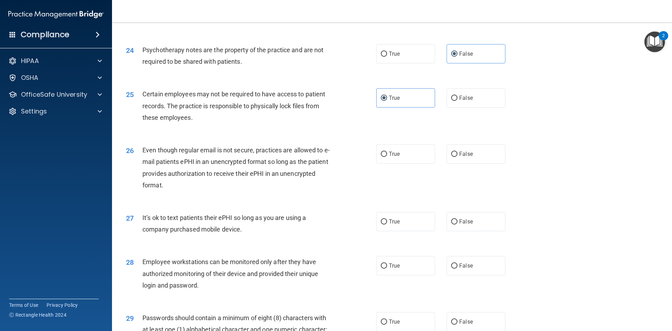
scroll to position [1295, 0]
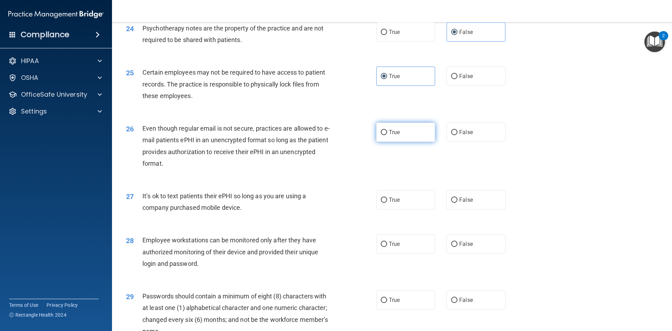
click at [382, 135] on input "True" at bounding box center [384, 132] width 6 height 5
radio input "true"
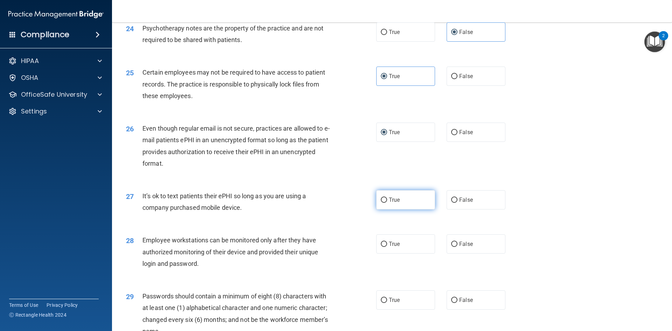
click at [402, 209] on label "True" at bounding box center [405, 199] width 59 height 19
click at [387, 203] on input "True" at bounding box center [384, 199] width 6 height 5
radio input "true"
click at [475, 209] on label "False" at bounding box center [476, 199] width 59 height 19
click at [458, 203] on input "False" at bounding box center [454, 199] width 6 height 5
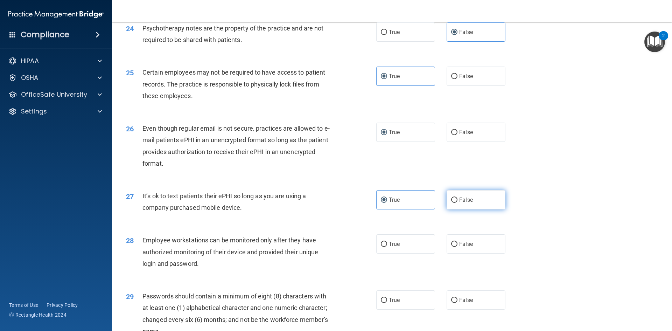
radio input "true"
click at [394, 209] on label "True" at bounding box center [405, 199] width 59 height 19
click at [387, 203] on input "True" at bounding box center [384, 199] width 6 height 5
radio input "true"
radio input "false"
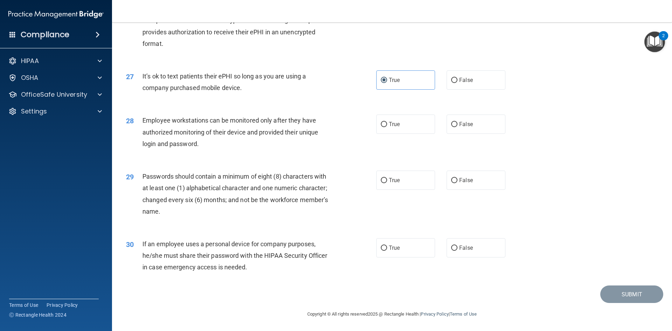
scroll to position [1427, 0]
drag, startPoint x: 306, startPoint y: 121, endPoint x: 269, endPoint y: 120, distance: 37.2
click at [291, 120] on span "Employee workstations can be monitored only after they have authorized monitori…" at bounding box center [230, 132] width 176 height 30
click at [476, 138] on div "28 Employee workstations can be monitored only after they have authorized monit…" at bounding box center [392, 134] width 543 height 56
click at [462, 128] on label "False" at bounding box center [476, 123] width 59 height 19
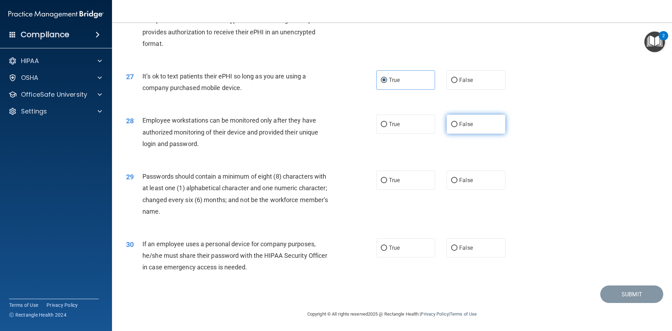
click at [458, 127] on input "False" at bounding box center [454, 124] width 6 height 5
radio input "true"
click at [401, 182] on label "True" at bounding box center [405, 180] width 59 height 19
click at [387, 182] on input "True" at bounding box center [384, 180] width 6 height 5
radio input "true"
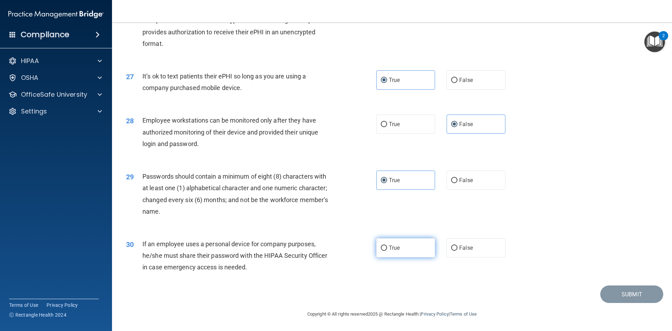
click at [412, 243] on label "True" at bounding box center [405, 247] width 59 height 19
click at [387, 245] on input "True" at bounding box center [384, 247] width 6 height 5
radio input "true"
click at [623, 293] on button "Submit" at bounding box center [631, 294] width 63 height 18
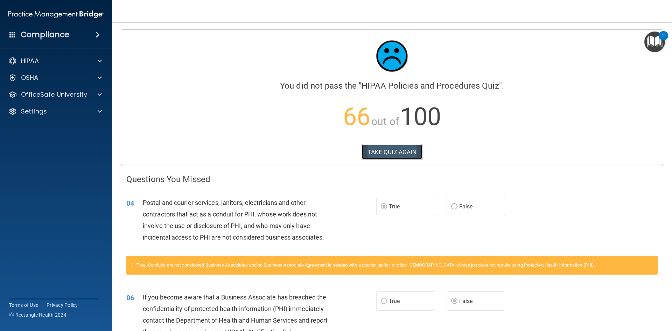
click at [405, 150] on button "TAKE QUIZ AGAIN" at bounding box center [392, 151] width 61 height 15
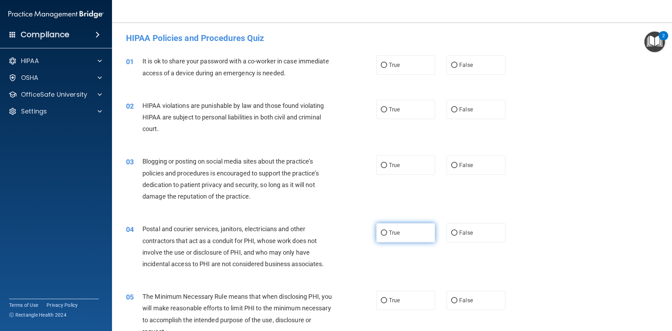
click at [397, 232] on span "True" at bounding box center [394, 232] width 11 height 7
click at [387, 232] on input "True" at bounding box center [384, 232] width 6 height 5
radio input "true"
click at [465, 70] on label "False" at bounding box center [476, 64] width 59 height 19
click at [458, 68] on input "False" at bounding box center [454, 65] width 6 height 5
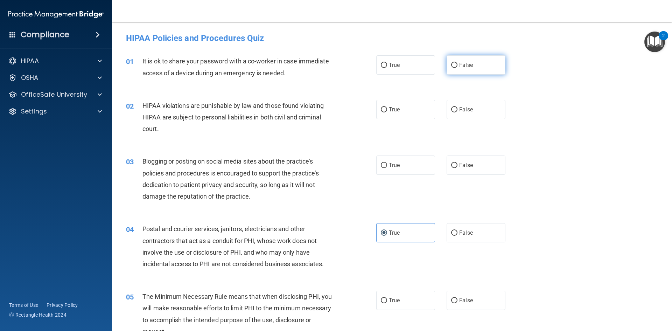
radio input "true"
click at [409, 102] on label "True" at bounding box center [405, 109] width 59 height 19
click at [387, 107] on input "True" at bounding box center [384, 109] width 6 height 5
radio input "true"
click at [461, 163] on span "False" at bounding box center [466, 165] width 14 height 7
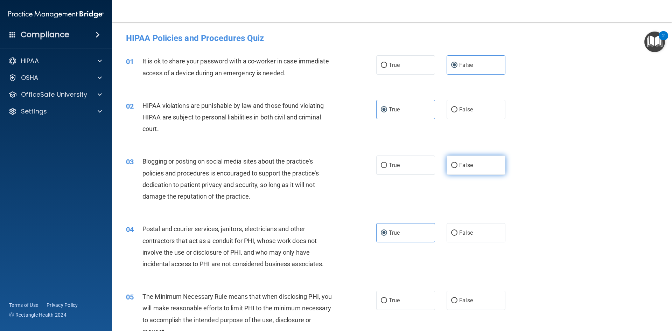
click at [458, 163] on input "False" at bounding box center [454, 165] width 6 height 5
radio input "true"
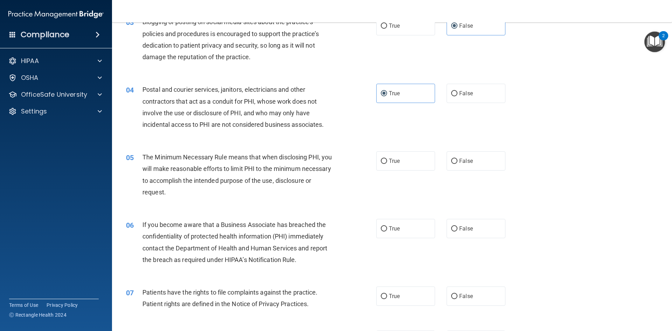
scroll to position [140, 0]
click at [396, 162] on span "True" at bounding box center [394, 160] width 11 height 7
click at [387, 162] on input "True" at bounding box center [384, 160] width 6 height 5
radio input "true"
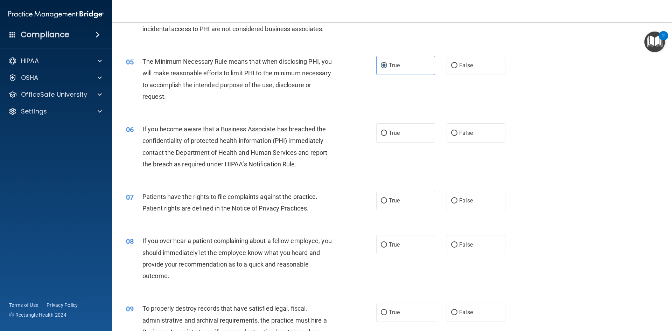
scroll to position [245, 0]
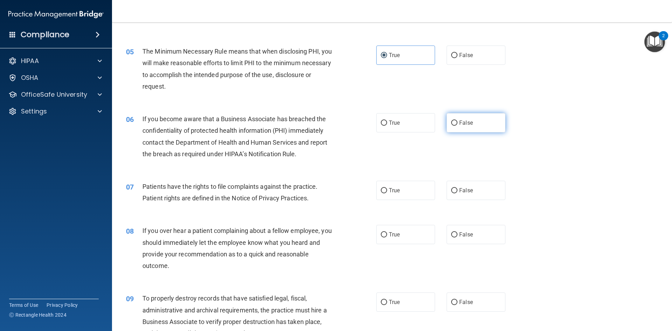
click at [451, 123] on input "False" at bounding box center [454, 122] width 6 height 5
radio input "true"
click at [411, 190] on label "True" at bounding box center [405, 190] width 59 height 19
click at [387, 190] on input "True" at bounding box center [384, 190] width 6 height 5
radio input "true"
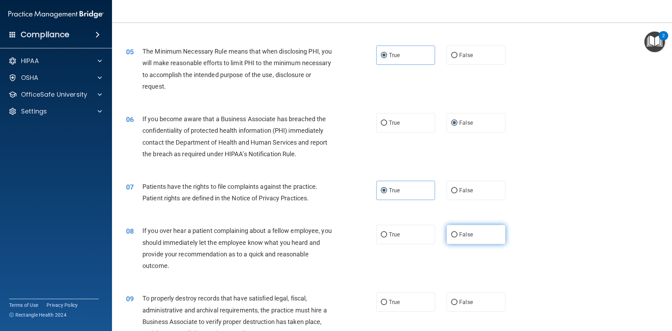
click at [468, 230] on label "False" at bounding box center [476, 234] width 59 height 19
click at [458, 232] on input "False" at bounding box center [454, 234] width 6 height 5
radio input "true"
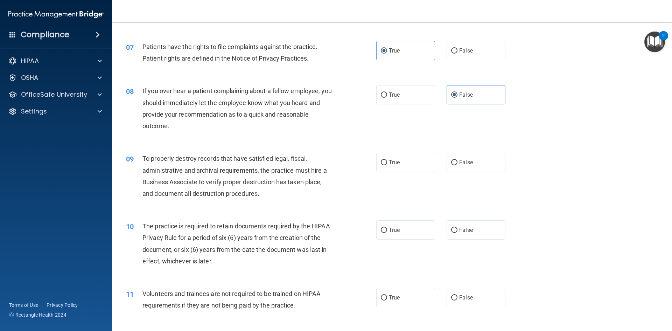
scroll to position [385, 0]
drag, startPoint x: 452, startPoint y: 167, endPoint x: 461, endPoint y: 170, distance: 10.0
click at [461, 170] on label "False" at bounding box center [476, 161] width 59 height 19
click at [459, 164] on span "False" at bounding box center [466, 162] width 14 height 7
click at [457, 164] on input "False" at bounding box center [454, 162] width 6 height 5
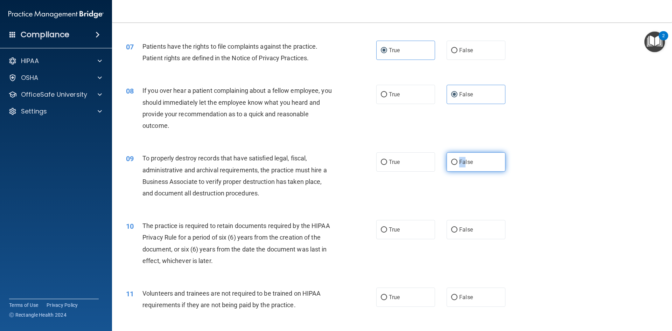
radio input "true"
click at [395, 226] on span "True" at bounding box center [394, 229] width 11 height 7
click at [387, 227] on input "True" at bounding box center [384, 229] width 6 height 5
radio input "true"
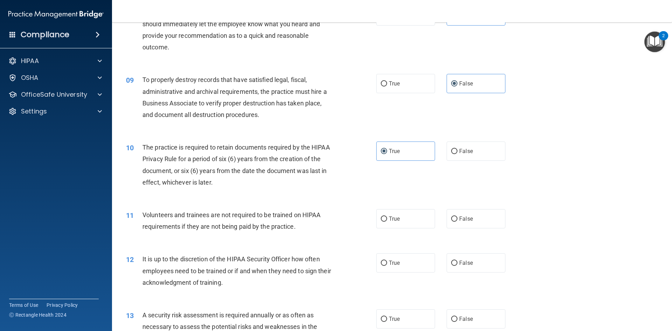
scroll to position [525, 0]
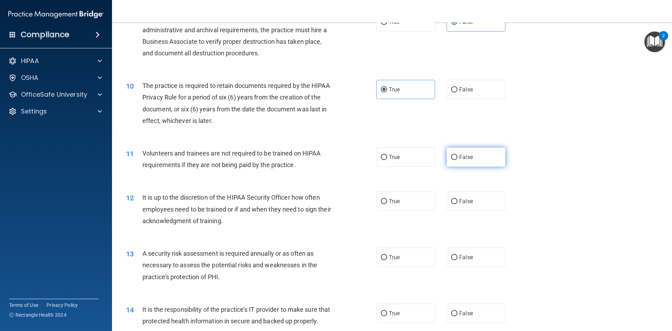
click at [467, 154] on span "False" at bounding box center [466, 157] width 14 height 7
click at [458, 155] on input "False" at bounding box center [454, 157] width 6 height 5
radio input "true"
click at [468, 196] on label "False" at bounding box center [476, 201] width 59 height 19
click at [458, 199] on input "False" at bounding box center [454, 201] width 6 height 5
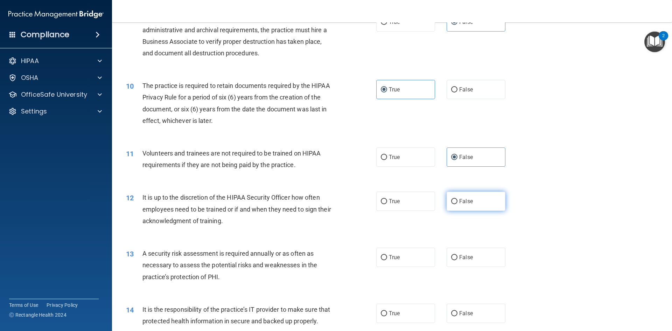
radio input "true"
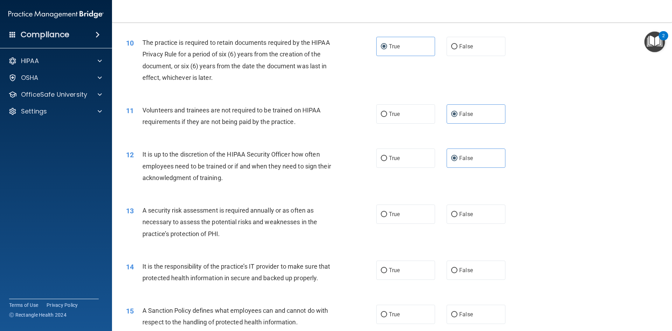
scroll to position [630, 0]
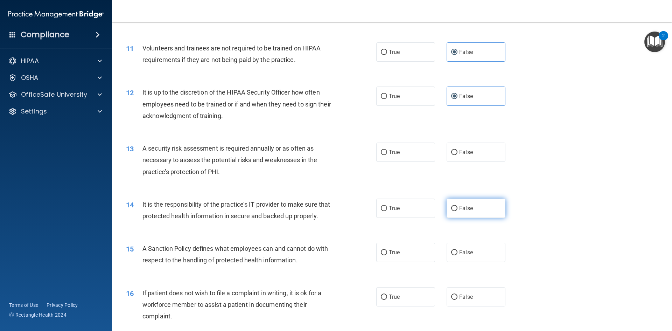
click at [478, 204] on label "False" at bounding box center [476, 208] width 59 height 19
click at [458, 206] on input "False" at bounding box center [454, 208] width 6 height 5
radio input "true"
click at [385, 157] on label "True" at bounding box center [405, 151] width 59 height 19
click at [385, 155] on input "True" at bounding box center [384, 152] width 6 height 5
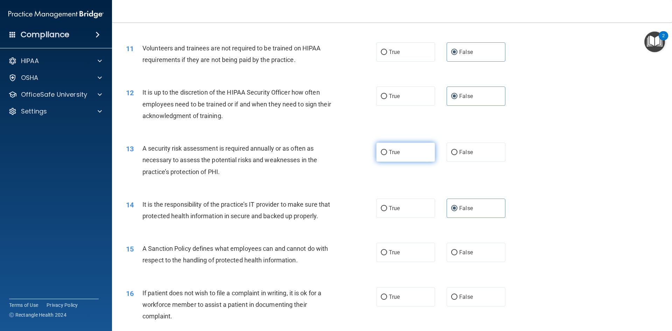
radio input "true"
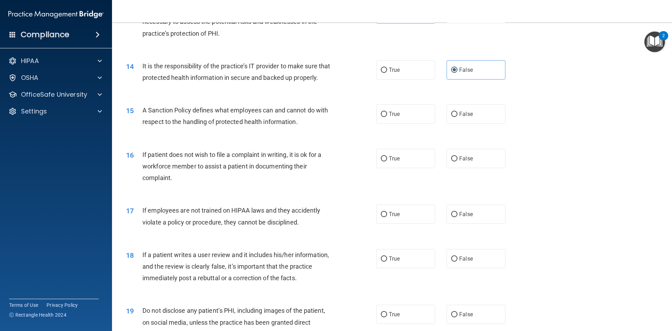
scroll to position [770, 0]
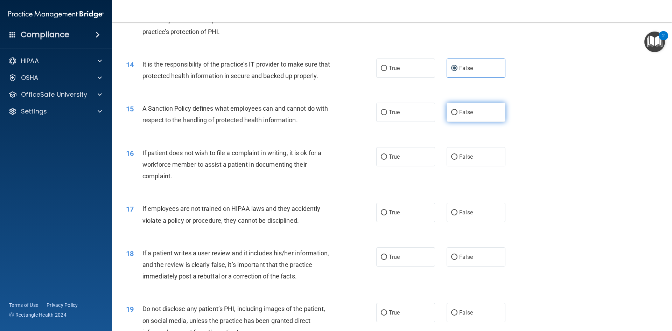
click at [475, 122] on label "False" at bounding box center [476, 112] width 59 height 19
click at [458, 115] on input "False" at bounding box center [454, 112] width 6 height 5
radio input "true"
click at [401, 166] on label "True" at bounding box center [405, 156] width 59 height 19
click at [387, 160] on input "True" at bounding box center [384, 156] width 6 height 5
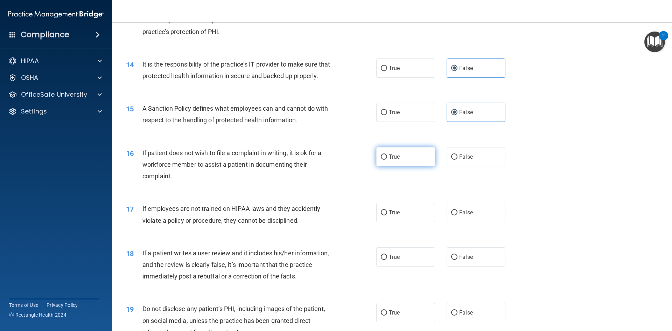
radio input "true"
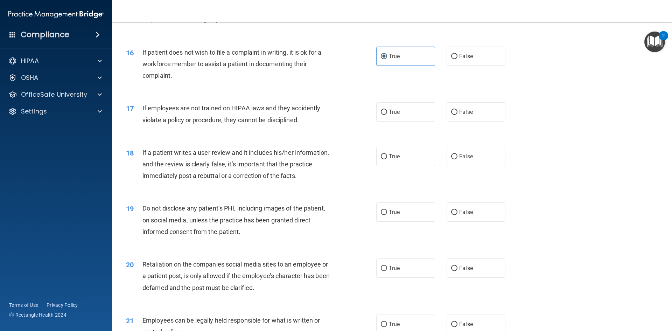
scroll to position [875, 0]
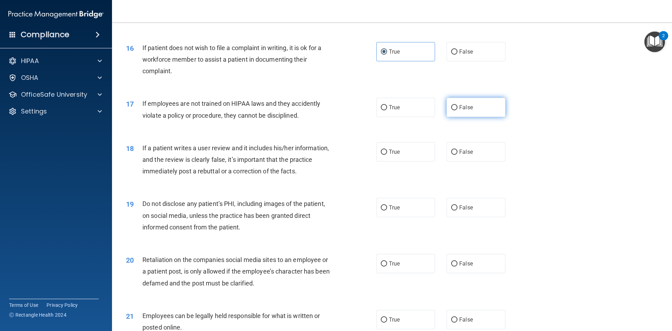
click at [469, 117] on label "False" at bounding box center [476, 107] width 59 height 19
click at [458, 110] on input "False" at bounding box center [454, 107] width 6 height 5
radio input "true"
click at [471, 161] on label "False" at bounding box center [476, 151] width 59 height 19
click at [458, 155] on input "False" at bounding box center [454, 151] width 6 height 5
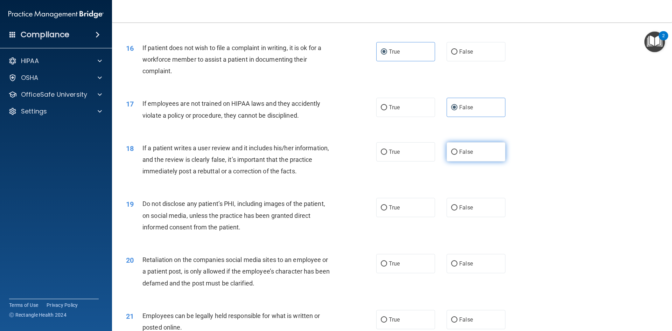
radio input "true"
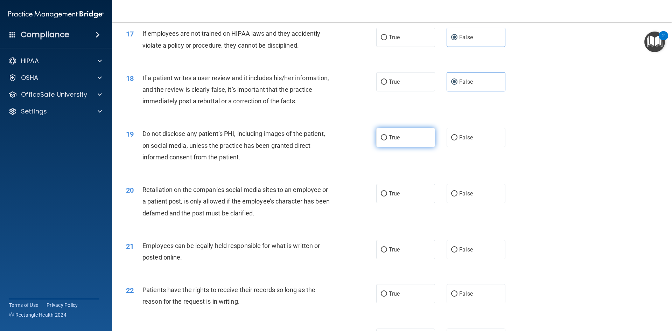
scroll to position [980, 0]
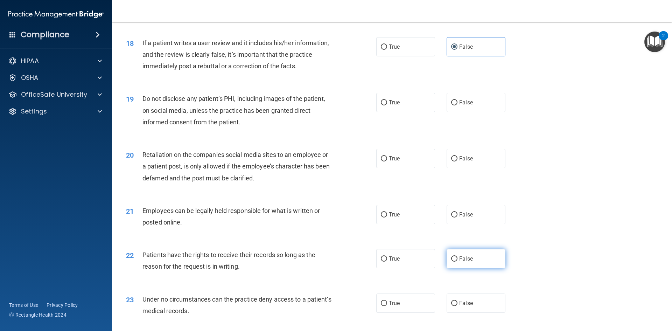
click at [477, 265] on label "False" at bounding box center [476, 258] width 59 height 19
click at [458, 262] on input "False" at bounding box center [454, 258] width 6 height 5
radio input "true"
click at [392, 110] on label "True" at bounding box center [405, 102] width 59 height 19
click at [387, 105] on input "True" at bounding box center [384, 102] width 6 height 5
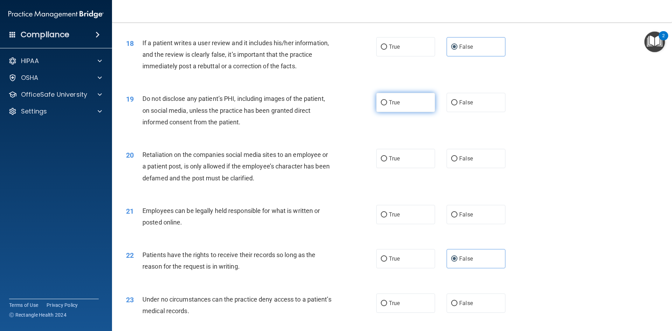
radio input "true"
click at [474, 168] on label "False" at bounding box center [476, 158] width 59 height 19
click at [458, 161] on input "False" at bounding box center [454, 158] width 6 height 5
radio input "true"
click at [409, 224] on label "True" at bounding box center [405, 214] width 59 height 19
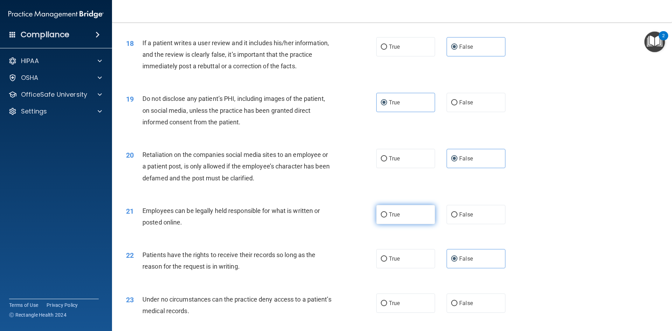
click at [387, 217] on input "True" at bounding box center [384, 214] width 6 height 5
radio input "true"
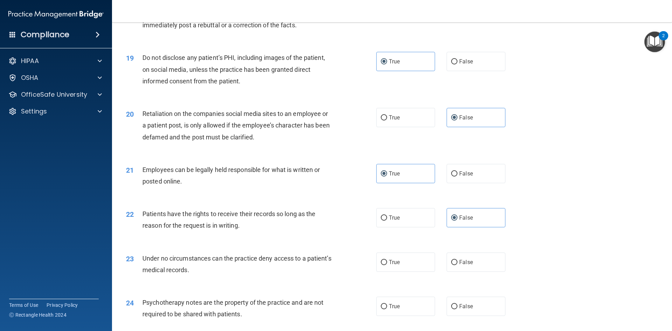
scroll to position [1120, 0]
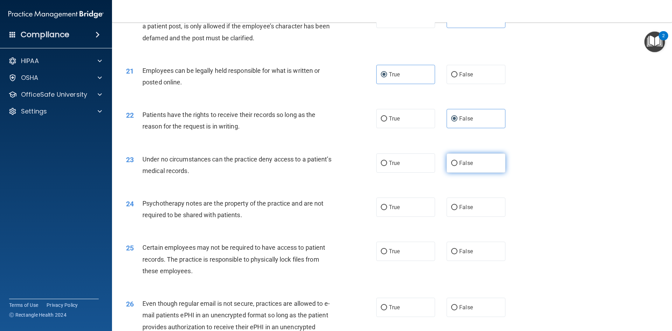
click at [471, 173] on label "False" at bounding box center [476, 162] width 59 height 19
click at [458, 166] on input "False" at bounding box center [454, 163] width 6 height 5
radio input "true"
click at [406, 217] on label "True" at bounding box center [405, 206] width 59 height 19
click at [387, 210] on input "True" at bounding box center [384, 207] width 6 height 5
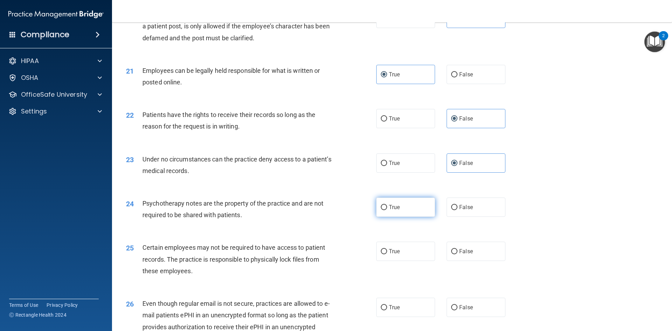
radio input "true"
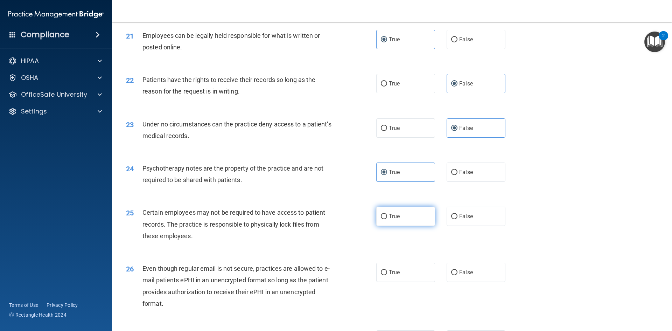
click at [402, 226] on label "True" at bounding box center [405, 216] width 59 height 19
click at [387, 219] on input "True" at bounding box center [384, 216] width 6 height 5
radio input "true"
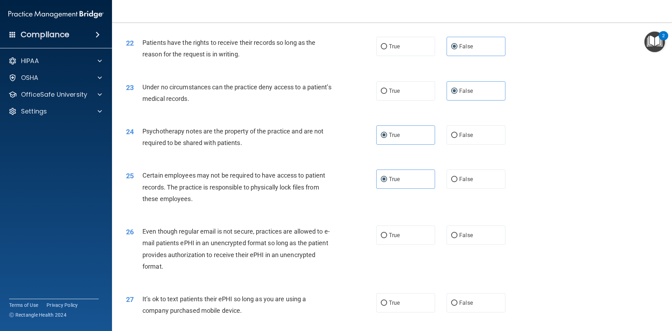
scroll to position [1260, 0]
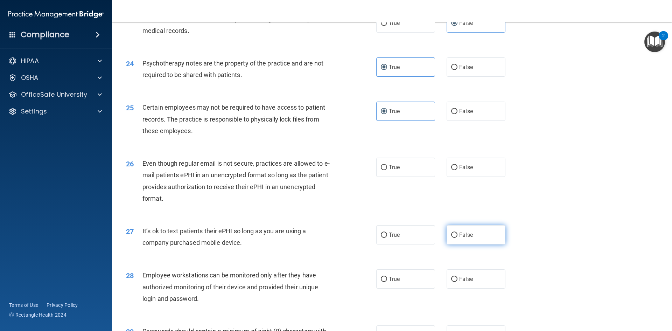
click at [464, 244] on label "False" at bounding box center [476, 234] width 59 height 19
click at [458, 238] on input "False" at bounding box center [454, 234] width 6 height 5
radio input "true"
click at [406, 177] on label "True" at bounding box center [405, 167] width 59 height 19
click at [387, 170] on input "True" at bounding box center [384, 167] width 6 height 5
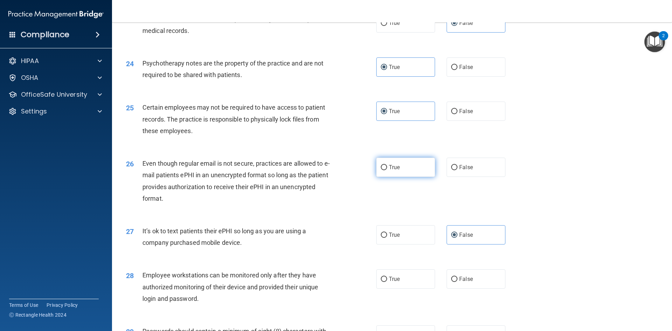
radio input "true"
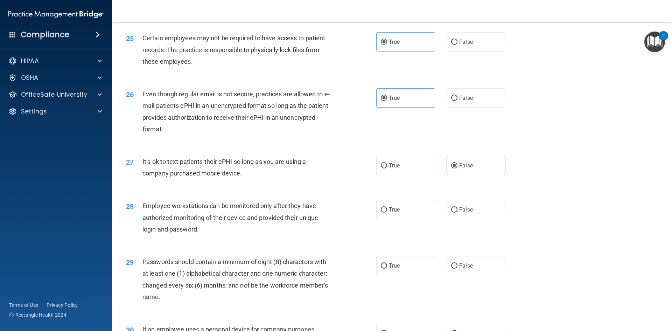
scroll to position [1330, 0]
click at [409, 217] on label "True" at bounding box center [405, 208] width 59 height 19
click at [387, 212] on input "True" at bounding box center [384, 209] width 6 height 5
radio input "true"
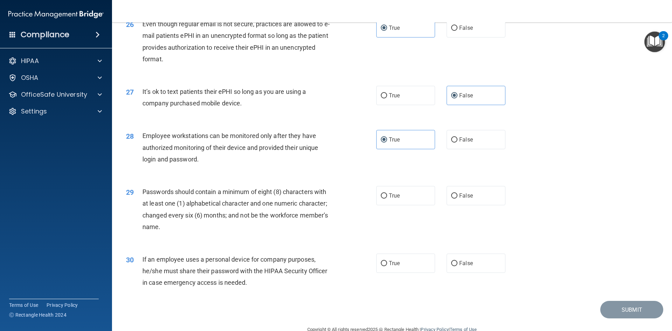
scroll to position [1400, 0]
click at [467, 268] on label "False" at bounding box center [476, 262] width 59 height 19
click at [458, 265] on input "False" at bounding box center [454, 262] width 6 height 5
radio input "true"
click at [395, 204] on label "True" at bounding box center [405, 194] width 59 height 19
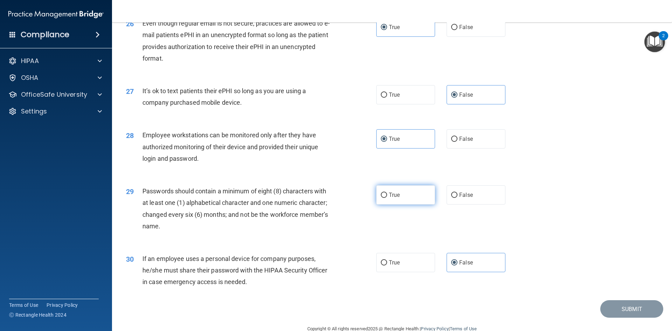
click at [387, 198] on input "True" at bounding box center [384, 195] width 6 height 5
radio input "true"
click at [626, 316] on button "Submit" at bounding box center [631, 309] width 63 height 18
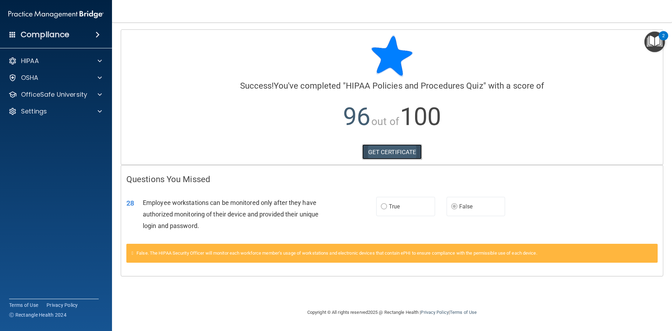
click at [380, 151] on link "GET CERTIFICATE" at bounding box center [392, 151] width 60 height 15
click at [49, 95] on p "OfficeSafe University" at bounding box center [54, 94] width 66 height 8
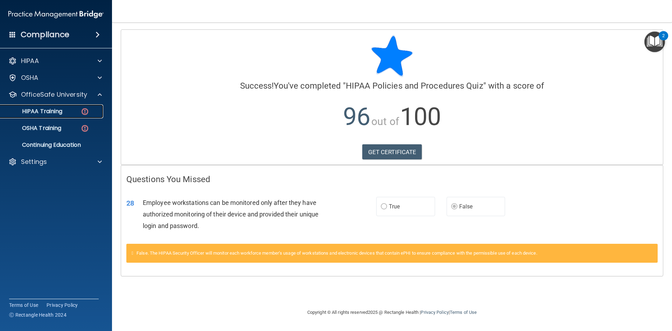
click at [51, 113] on p "HIPAA Training" at bounding box center [34, 111] width 58 height 7
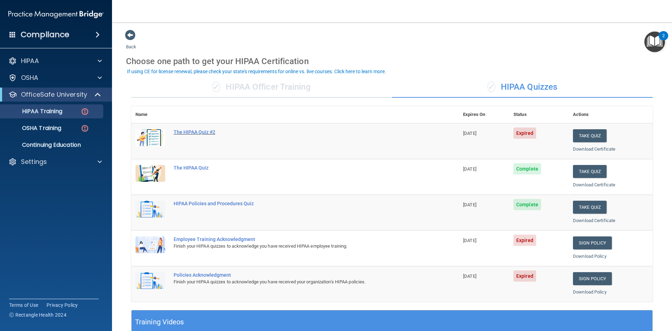
click at [193, 131] on div "The HIPAA Quiz #2" at bounding box center [299, 132] width 250 height 6
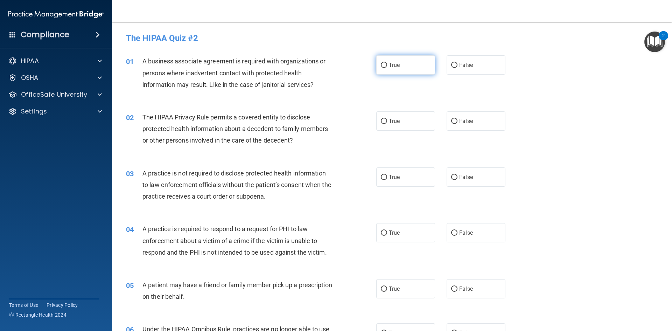
click at [394, 66] on span "True" at bounding box center [394, 65] width 11 height 7
click at [387, 66] on input "True" at bounding box center [384, 65] width 6 height 5
radio input "true"
click at [274, 122] on div "The HIPAA Privacy Rule permits a covered entity to disclose protected health in…" at bounding box center [240, 128] width 196 height 35
click at [294, 121] on div "The HIPAA Privacy Rule permits a covered entity to disclose protected health in…" at bounding box center [240, 128] width 196 height 35
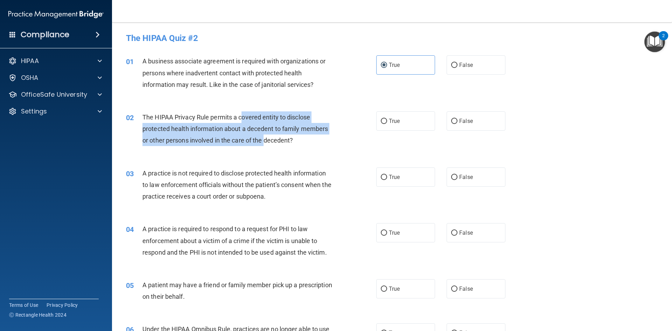
drag, startPoint x: 244, startPoint y: 118, endPoint x: 271, endPoint y: 144, distance: 37.9
click at [268, 143] on span "The HIPAA Privacy Rule permits a covered entity to disclose protected health in…" at bounding box center [235, 128] width 186 height 30
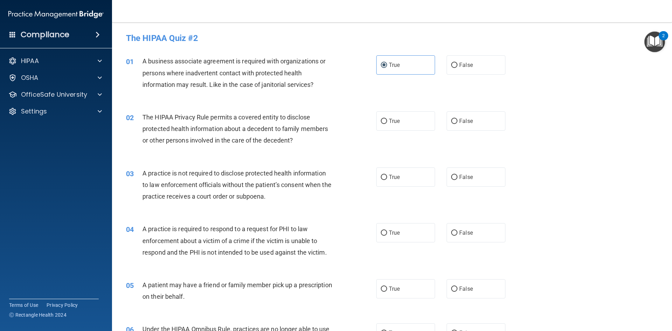
click at [284, 156] on div "02 The HIPAA Privacy Rule permits a covered entity to disclose protected health…" at bounding box center [392, 131] width 543 height 56
click at [393, 126] on label "True" at bounding box center [405, 120] width 59 height 19
click at [387, 124] on input "True" at bounding box center [384, 121] width 6 height 5
radio input "true"
drag, startPoint x: 471, startPoint y: 178, endPoint x: 476, endPoint y: 169, distance: 10.0
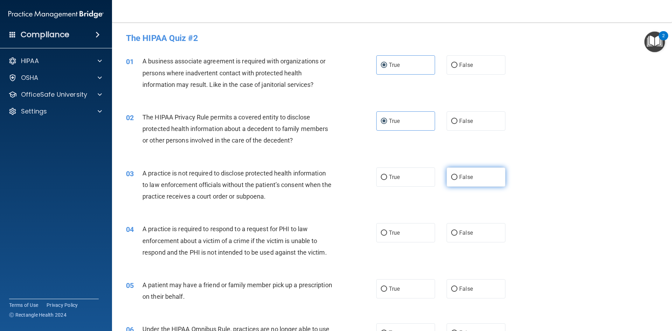
click at [473, 176] on label "False" at bounding box center [476, 176] width 59 height 19
click at [458, 176] on input "False" at bounding box center [454, 177] width 6 height 5
radio input "true"
click at [389, 238] on label "True" at bounding box center [405, 232] width 59 height 19
click at [387, 236] on input "True" at bounding box center [384, 232] width 6 height 5
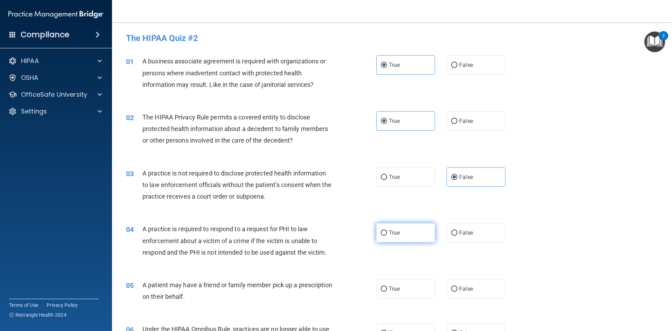
radio input "true"
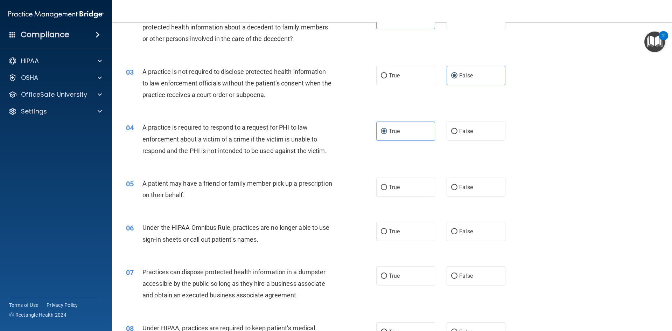
scroll to position [105, 0]
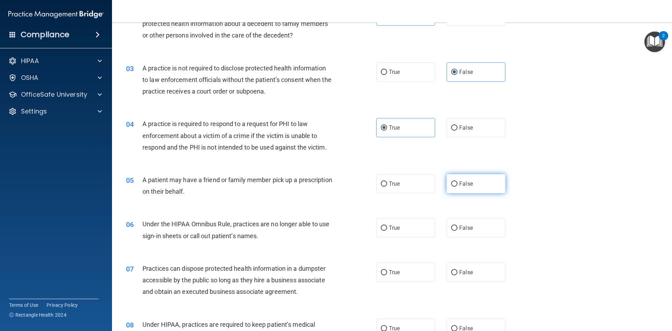
click at [465, 185] on span "False" at bounding box center [466, 183] width 14 height 7
click at [458, 185] on input "False" at bounding box center [454, 183] width 6 height 5
radio input "true"
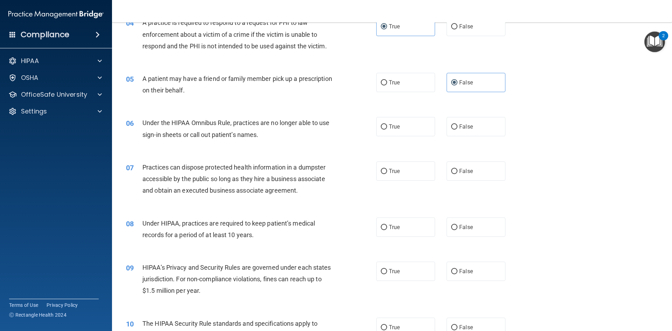
scroll to position [210, 0]
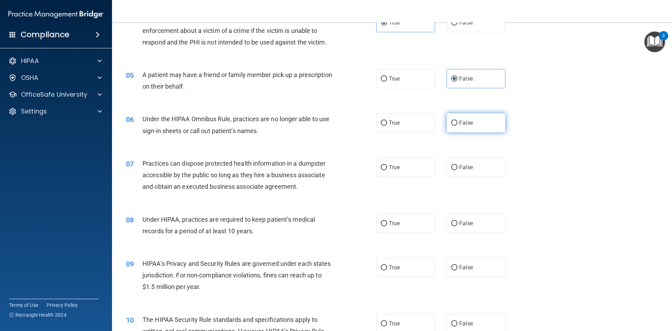
click at [478, 124] on label "False" at bounding box center [476, 122] width 59 height 19
click at [458, 124] on input "False" at bounding box center [454, 122] width 6 height 5
radio input "true"
click at [469, 171] on label "False" at bounding box center [476, 167] width 59 height 19
click at [458, 170] on input "False" at bounding box center [454, 167] width 6 height 5
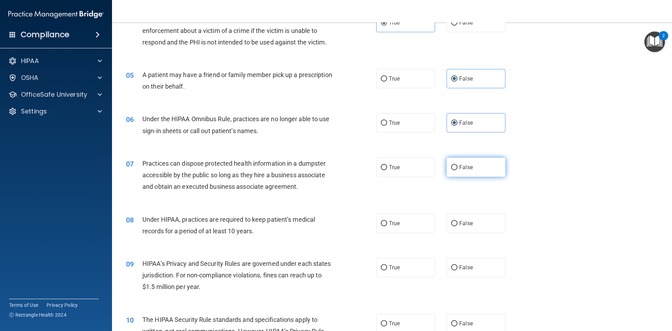
radio input "true"
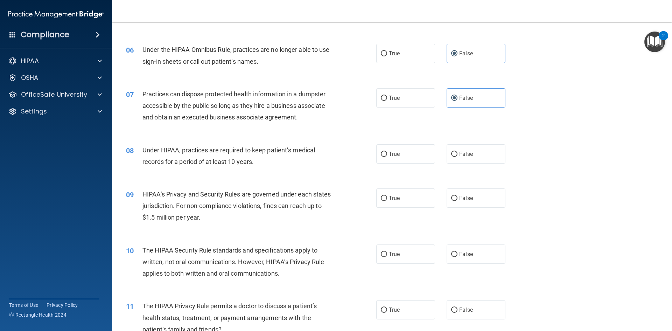
scroll to position [280, 0]
click at [469, 160] on label "False" at bounding box center [476, 153] width 59 height 19
click at [458, 156] on input "False" at bounding box center [454, 153] width 6 height 5
radio input "true"
click at [414, 197] on label "True" at bounding box center [405, 197] width 59 height 19
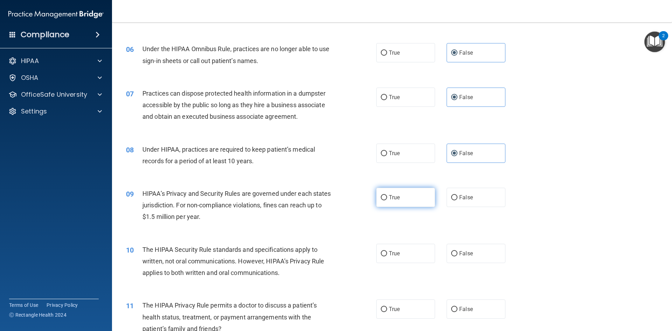
click at [387, 197] on input "True" at bounding box center [384, 197] width 6 height 5
radio input "true"
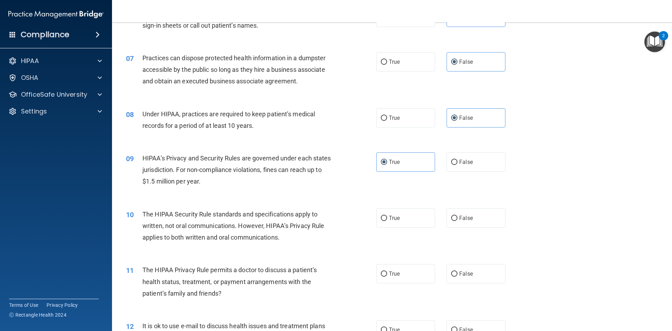
scroll to position [385, 0]
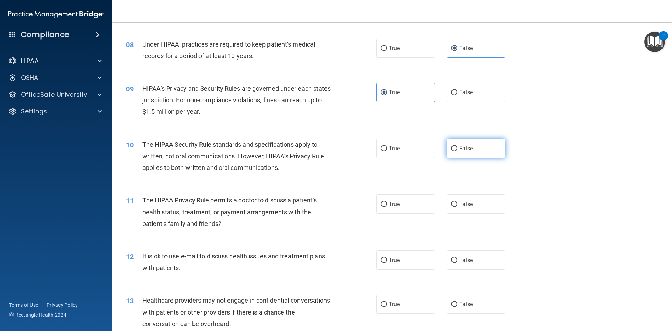
click at [464, 144] on label "False" at bounding box center [476, 148] width 59 height 19
click at [458, 146] on input "False" at bounding box center [454, 148] width 6 height 5
radio input "true"
click at [391, 151] on span "True" at bounding box center [394, 148] width 11 height 7
click at [387, 151] on input "True" at bounding box center [384, 148] width 6 height 5
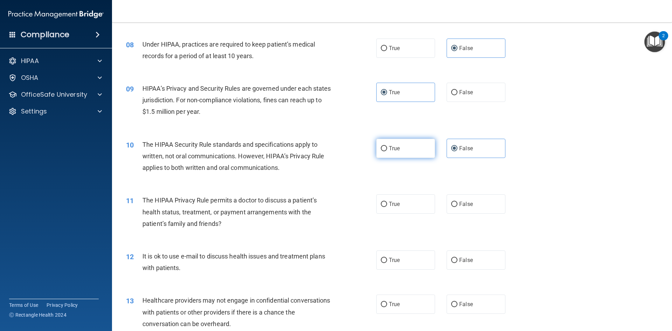
radio input "true"
radio input "false"
click at [487, 198] on label "False" at bounding box center [476, 203] width 59 height 19
click at [458, 202] on input "False" at bounding box center [454, 204] width 6 height 5
radio input "true"
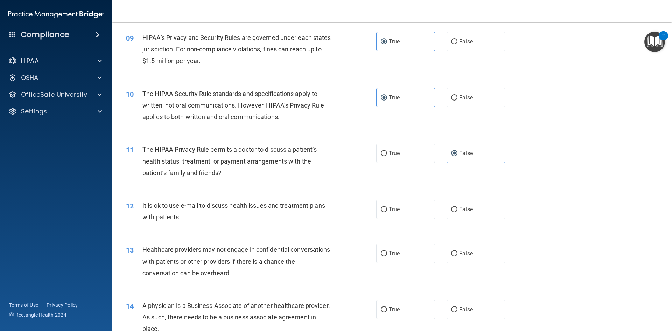
scroll to position [525, 0]
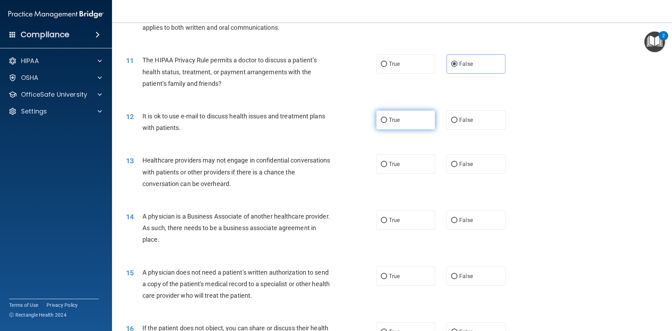
click at [414, 120] on label "True" at bounding box center [405, 119] width 59 height 19
click at [387, 120] on input "True" at bounding box center [384, 120] width 6 height 5
radio input "true"
click at [397, 162] on span "True" at bounding box center [394, 164] width 11 height 7
click at [387, 162] on input "True" at bounding box center [384, 164] width 6 height 5
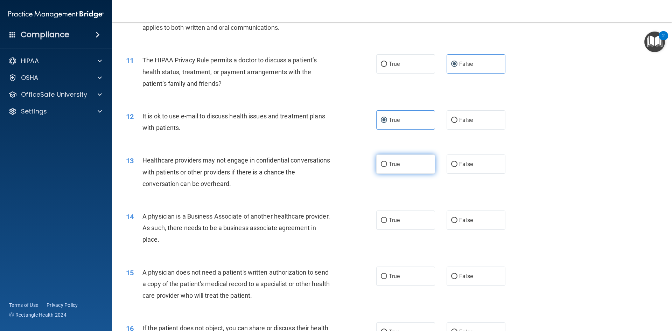
radio input "true"
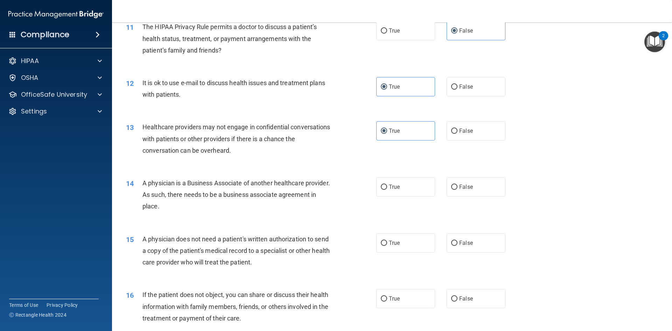
scroll to position [630, 0]
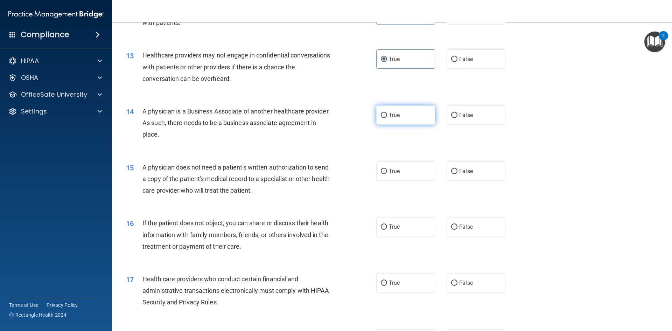
click at [394, 119] on label "True" at bounding box center [405, 114] width 59 height 19
click at [387, 118] on input "True" at bounding box center [384, 115] width 6 height 5
radio input "true"
click at [384, 174] on input "True" at bounding box center [384, 171] width 6 height 5
radio input "true"
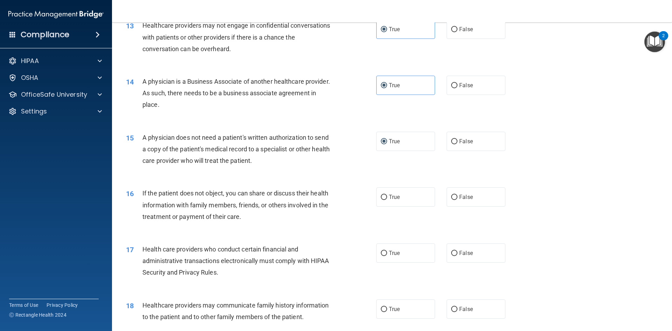
scroll to position [700, 0]
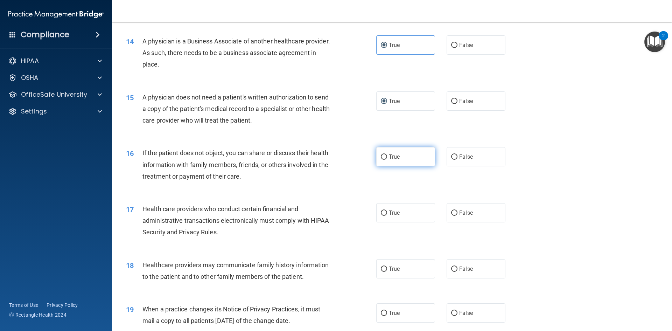
click at [415, 163] on label "True" at bounding box center [405, 156] width 59 height 19
click at [387, 160] on input "True" at bounding box center [384, 156] width 6 height 5
radio input "true"
click at [418, 213] on label "True" at bounding box center [405, 212] width 59 height 19
click at [387, 213] on input "True" at bounding box center [384, 212] width 6 height 5
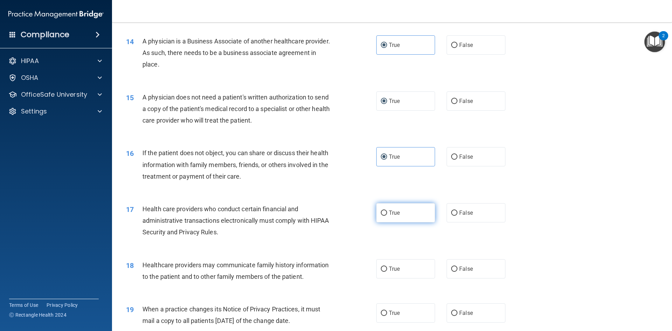
radio input "true"
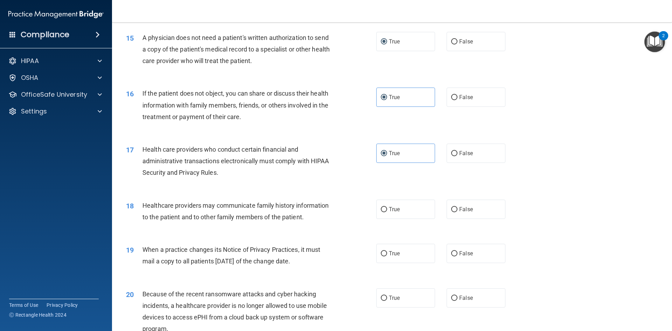
scroll to position [770, 0]
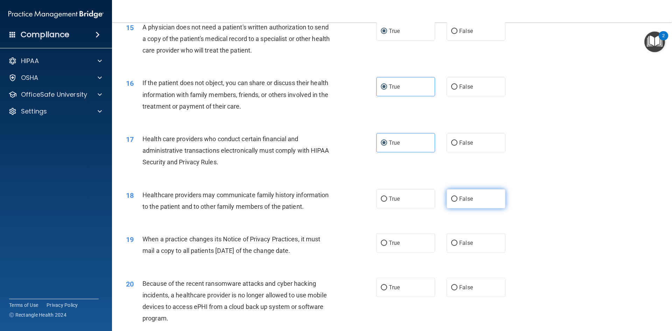
click at [467, 201] on span "False" at bounding box center [466, 198] width 14 height 7
click at [458, 201] on input "False" at bounding box center [454, 198] width 6 height 5
radio input "true"
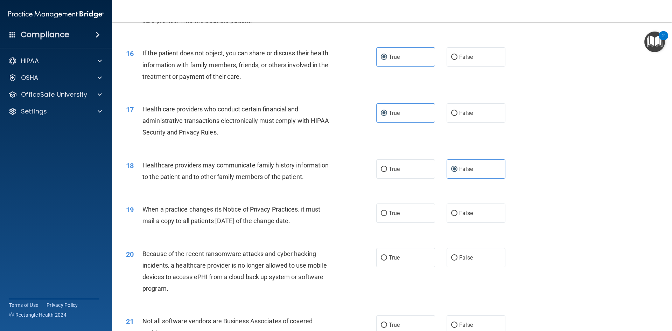
scroll to position [840, 0]
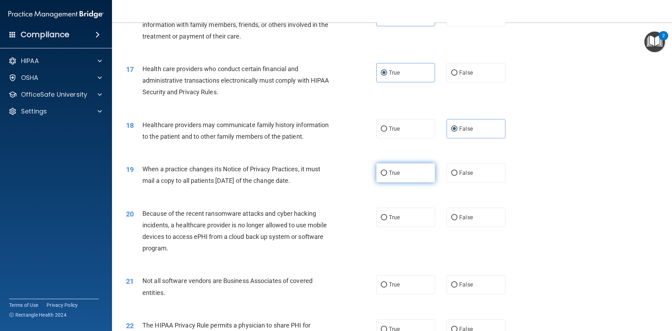
click at [412, 169] on label "True" at bounding box center [405, 172] width 59 height 19
click at [387, 171] on input "True" at bounding box center [384, 173] width 6 height 5
radio input "true"
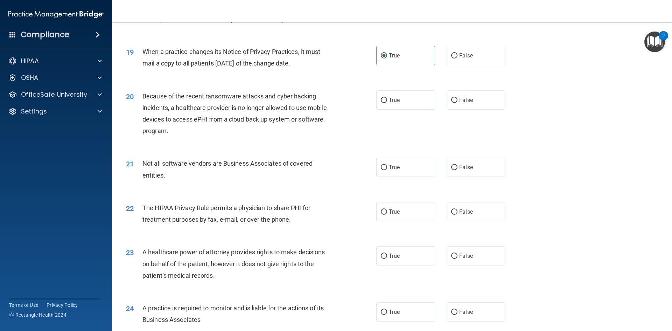
scroll to position [980, 0]
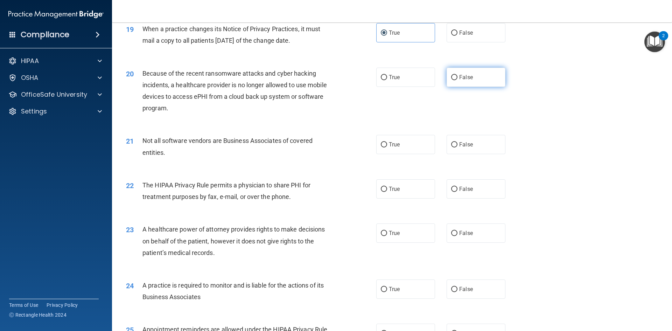
click at [481, 82] on label "False" at bounding box center [476, 77] width 59 height 19
click at [458, 80] on input "False" at bounding box center [454, 77] width 6 height 5
radio input "true"
click at [423, 142] on label "True" at bounding box center [405, 144] width 59 height 19
click at [387, 142] on input "True" at bounding box center [384, 144] width 6 height 5
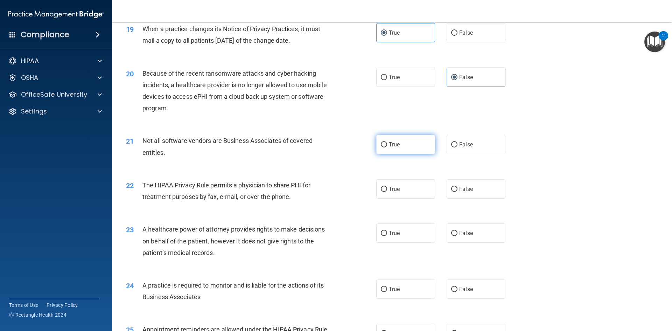
radio input "true"
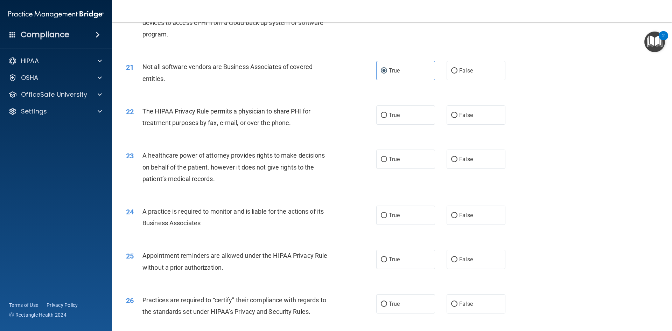
scroll to position [1050, 0]
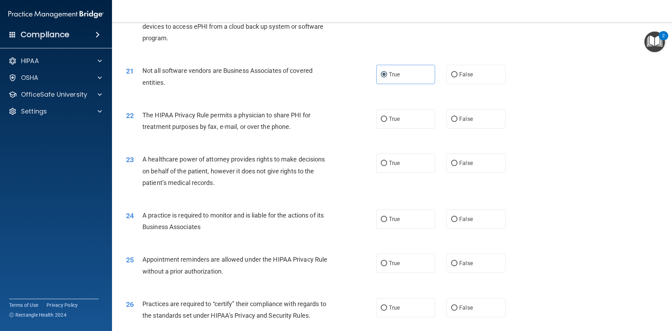
drag, startPoint x: 463, startPoint y: 116, endPoint x: 464, endPoint y: 108, distance: 8.1
click at [464, 110] on label "False" at bounding box center [476, 118] width 59 height 19
click at [458, 117] on input "False" at bounding box center [454, 119] width 6 height 5
radio input "true"
click at [460, 168] on label "False" at bounding box center [476, 162] width 59 height 19
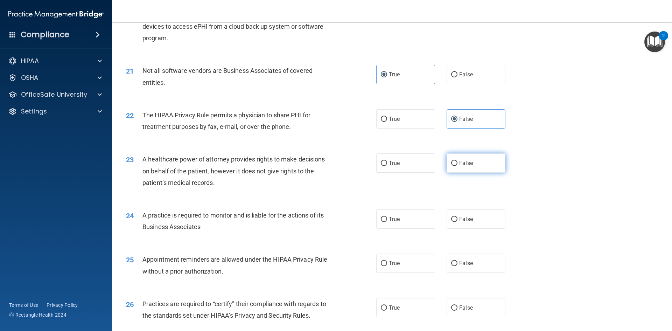
click at [458, 166] on input "False" at bounding box center [454, 163] width 6 height 5
radio input "true"
click at [402, 218] on label "True" at bounding box center [405, 218] width 59 height 19
click at [387, 218] on input "True" at bounding box center [384, 219] width 6 height 5
radio input "true"
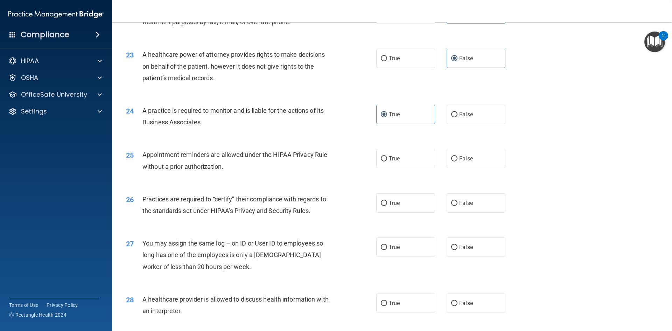
scroll to position [1155, 0]
click at [399, 160] on label "True" at bounding box center [405, 157] width 59 height 19
click at [387, 160] on input "True" at bounding box center [384, 158] width 6 height 5
radio input "true"
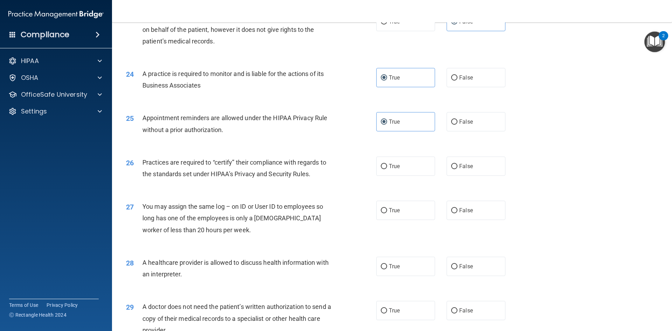
scroll to position [1225, 0]
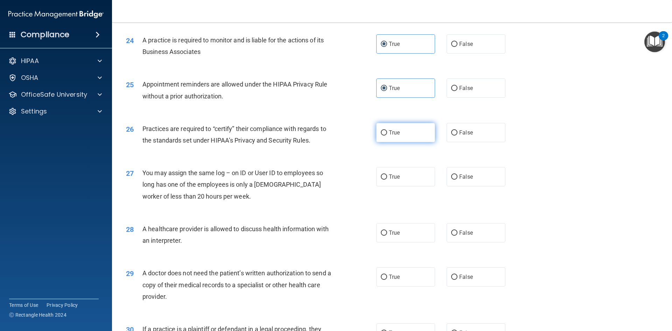
drag, startPoint x: 404, startPoint y: 132, endPoint x: 432, endPoint y: 130, distance: 27.4
click at [426, 130] on label "True" at bounding box center [405, 132] width 59 height 19
click at [387, 130] on input "True" at bounding box center [384, 132] width 6 height 5
radio input "true"
click at [460, 130] on span "False" at bounding box center [466, 132] width 14 height 7
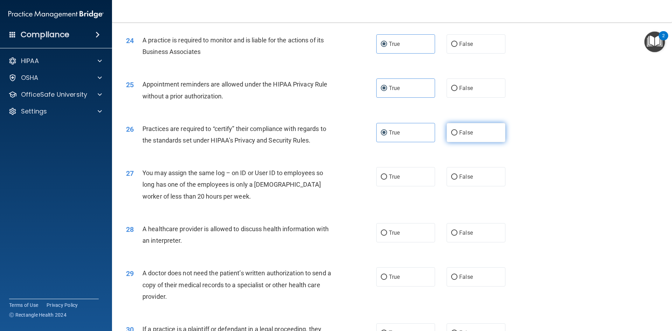
click at [458, 130] on input "False" at bounding box center [454, 132] width 6 height 5
radio input "true"
radio input "false"
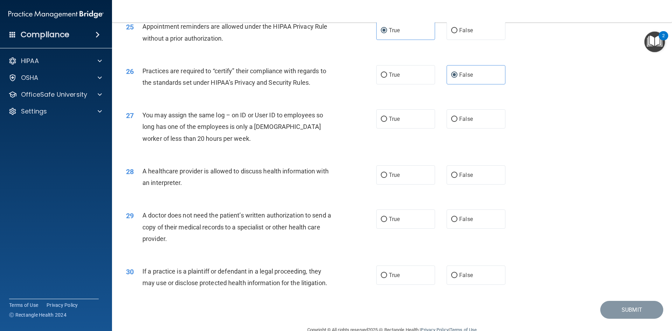
scroll to position [1299, 0]
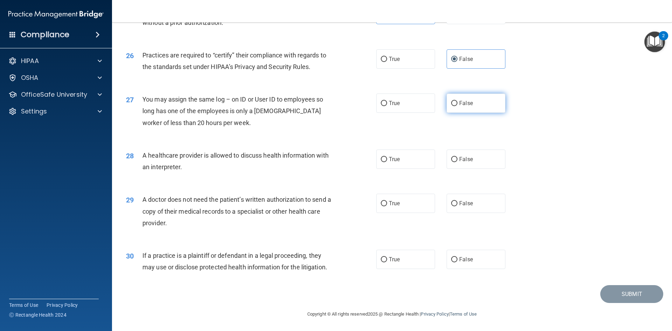
click at [484, 103] on label "False" at bounding box center [476, 102] width 59 height 19
click at [458, 103] on input "False" at bounding box center [454, 103] width 6 height 5
radio input "true"
click at [395, 167] on label "True" at bounding box center [405, 158] width 59 height 19
click at [387, 162] on input "True" at bounding box center [384, 159] width 6 height 5
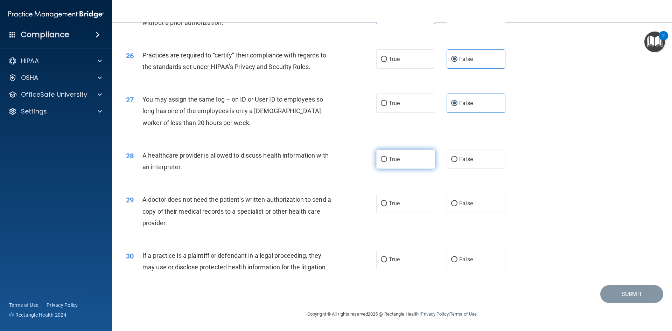
radio input "true"
click at [393, 206] on span "True" at bounding box center [394, 203] width 11 height 7
click at [387, 206] on input "True" at bounding box center [384, 203] width 6 height 5
radio input "true"
click at [399, 260] on label "True" at bounding box center [405, 259] width 59 height 19
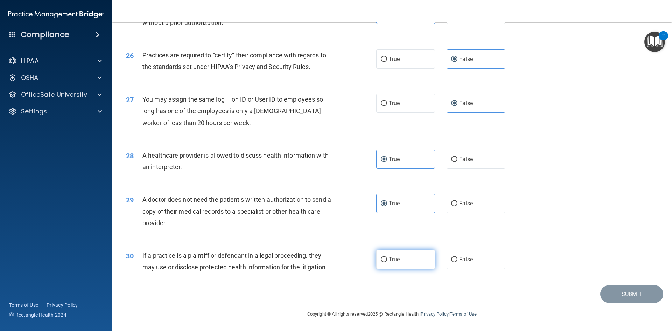
click at [387, 260] on input "True" at bounding box center [384, 259] width 6 height 5
radio input "true"
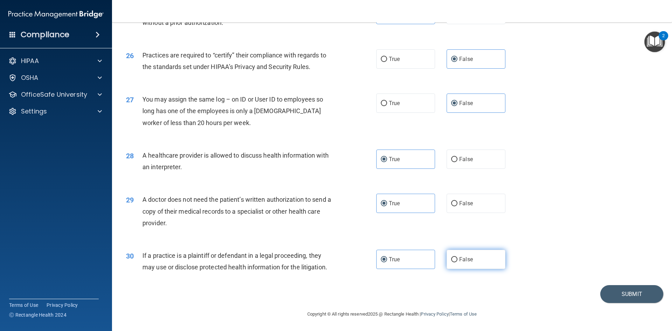
click at [482, 256] on label "False" at bounding box center [476, 259] width 59 height 19
click at [458, 257] on input "False" at bounding box center [454, 259] width 6 height 5
radio input "true"
radio input "false"
click at [645, 286] on button "Submit" at bounding box center [631, 294] width 63 height 18
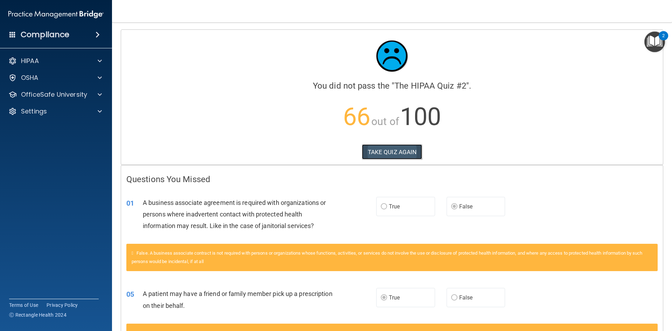
click at [391, 153] on button "TAKE QUIZ AGAIN" at bounding box center [392, 151] width 61 height 15
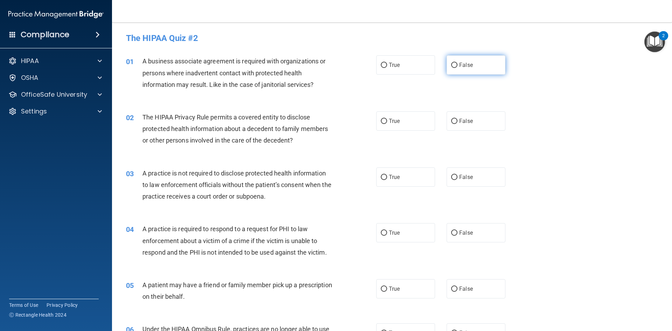
click at [471, 61] on label "False" at bounding box center [476, 64] width 59 height 19
click at [458, 63] on input "False" at bounding box center [454, 65] width 6 height 5
radio input "true"
click at [389, 124] on span "True" at bounding box center [394, 121] width 11 height 7
click at [387, 124] on input "True" at bounding box center [384, 121] width 6 height 5
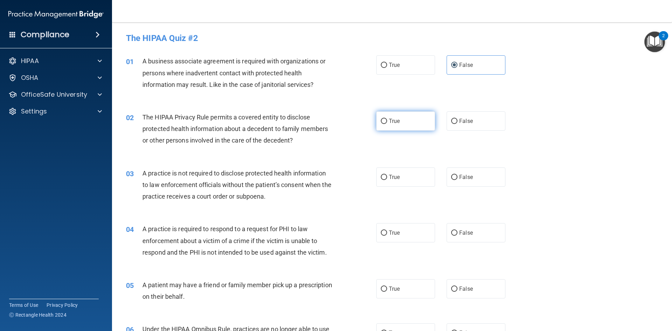
radio input "true"
click at [467, 177] on span "False" at bounding box center [466, 177] width 14 height 7
click at [458, 177] on input "False" at bounding box center [454, 177] width 6 height 5
radio input "true"
drag, startPoint x: 395, startPoint y: 232, endPoint x: 385, endPoint y: 267, distance: 36.7
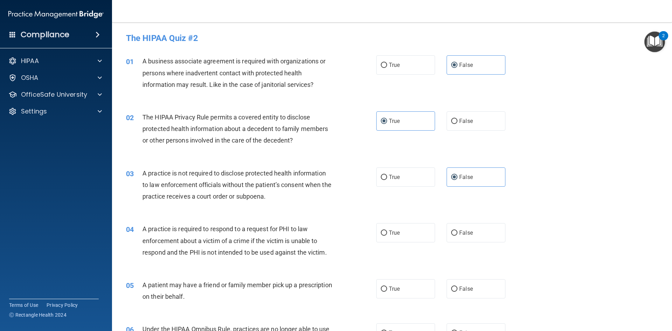
click at [395, 232] on span "True" at bounding box center [394, 232] width 11 height 7
click at [387, 232] on input "True" at bounding box center [384, 232] width 6 height 5
radio input "true"
drag, startPoint x: 393, startPoint y: 290, endPoint x: 393, endPoint y: 279, distance: 11.6
click at [393, 290] on span "True" at bounding box center [394, 288] width 11 height 7
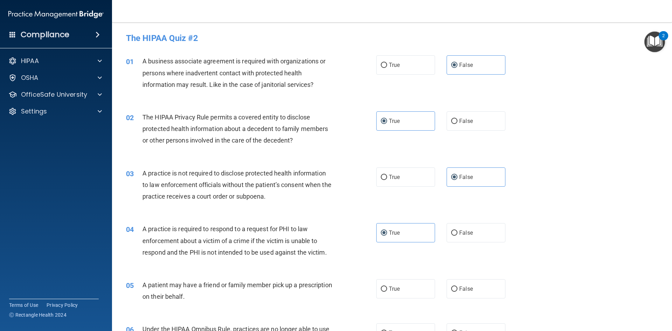
click at [387, 290] on input "True" at bounding box center [384, 288] width 6 height 5
radio input "true"
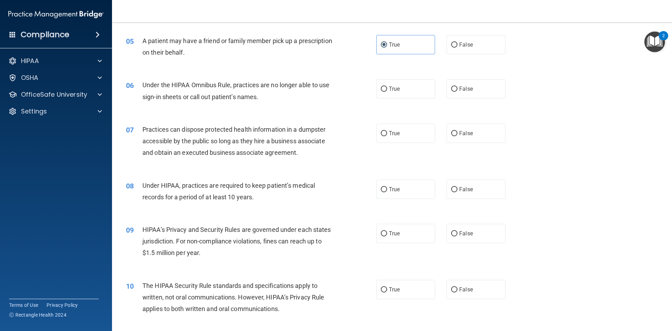
scroll to position [245, 0]
click at [480, 92] on label "False" at bounding box center [476, 87] width 59 height 19
click at [458, 91] on input "False" at bounding box center [454, 87] width 6 height 5
radio input "true"
click at [466, 132] on span "False" at bounding box center [466, 132] width 14 height 7
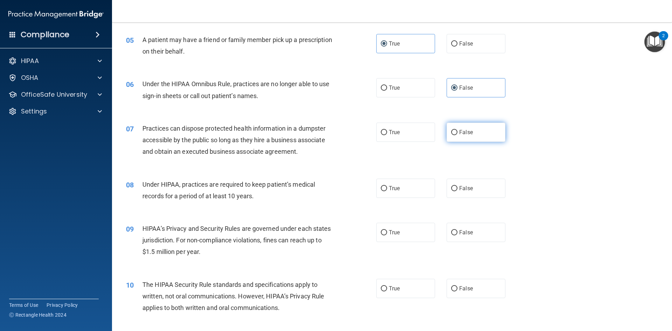
click at [458, 132] on input "False" at bounding box center [454, 132] width 6 height 5
radio input "true"
click at [462, 192] on label "False" at bounding box center [476, 188] width 59 height 19
click at [458, 191] on input "False" at bounding box center [454, 188] width 6 height 5
radio input "true"
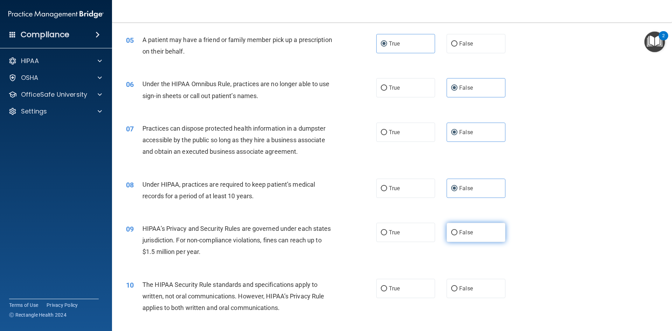
click at [461, 230] on span "False" at bounding box center [466, 232] width 14 height 7
click at [458, 230] on input "False" at bounding box center [454, 232] width 6 height 5
radio input "true"
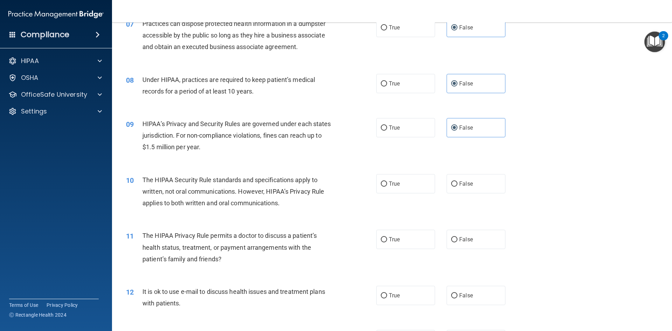
scroll to position [350, 0]
click at [411, 186] on label "True" at bounding box center [405, 183] width 59 height 19
click at [387, 186] on input "True" at bounding box center [384, 183] width 6 height 5
radio input "true"
click at [387, 244] on label "True" at bounding box center [405, 238] width 59 height 19
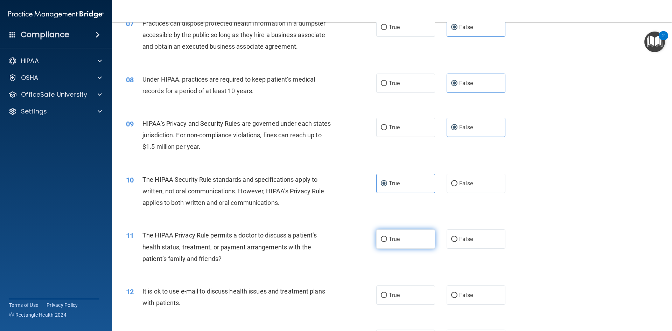
click at [387, 242] on input "True" at bounding box center [384, 239] width 6 height 5
radio input "true"
click at [407, 294] on label "True" at bounding box center [405, 294] width 59 height 19
click at [387, 294] on input "True" at bounding box center [384, 295] width 6 height 5
radio input "true"
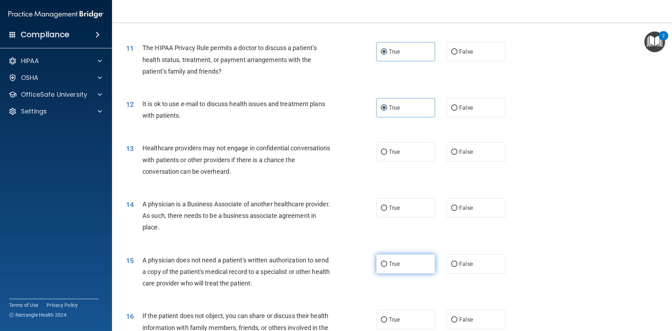
scroll to position [560, 0]
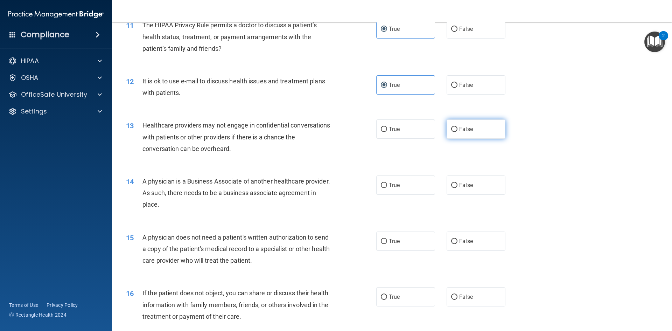
click at [477, 128] on label "False" at bounding box center [476, 128] width 59 height 19
click at [458, 128] on input "False" at bounding box center [454, 129] width 6 height 5
radio input "true"
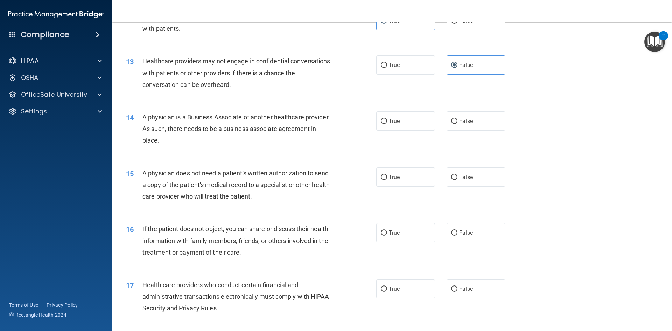
scroll to position [630, 0]
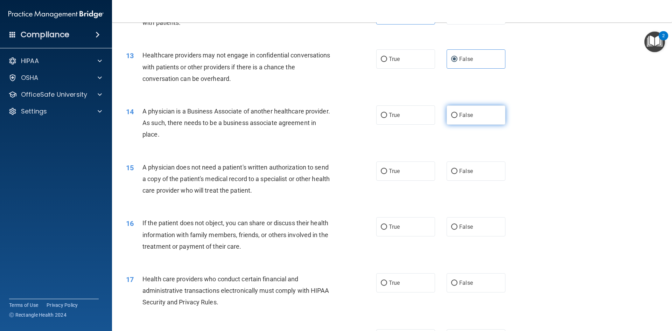
click at [475, 118] on label "False" at bounding box center [476, 114] width 59 height 19
click at [458, 118] on input "False" at bounding box center [454, 115] width 6 height 5
radio input "true"
click at [403, 169] on label "True" at bounding box center [405, 170] width 59 height 19
click at [387, 169] on input "True" at bounding box center [384, 171] width 6 height 5
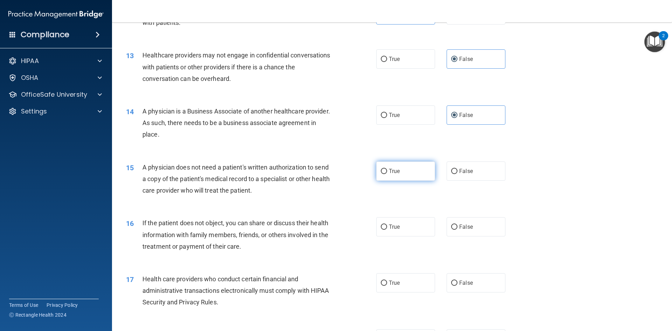
radio input "true"
click at [403, 228] on label "True" at bounding box center [405, 226] width 59 height 19
click at [387, 228] on input "True" at bounding box center [384, 226] width 6 height 5
radio input "true"
click at [389, 284] on span "True" at bounding box center [394, 282] width 11 height 7
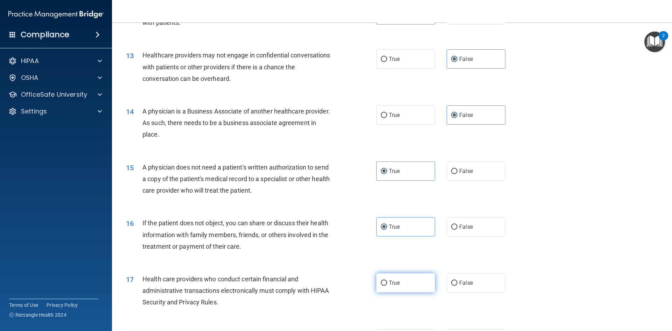
click at [387, 284] on input "True" at bounding box center [384, 282] width 6 height 5
radio input "true"
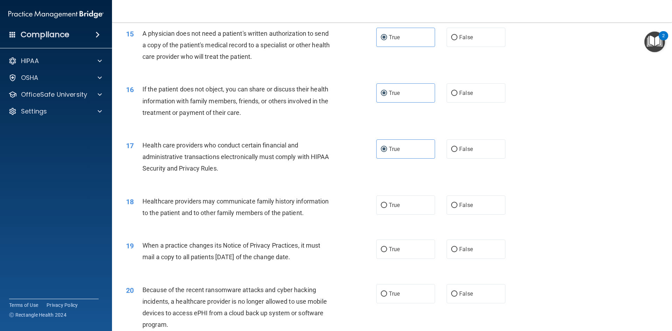
scroll to position [770, 0]
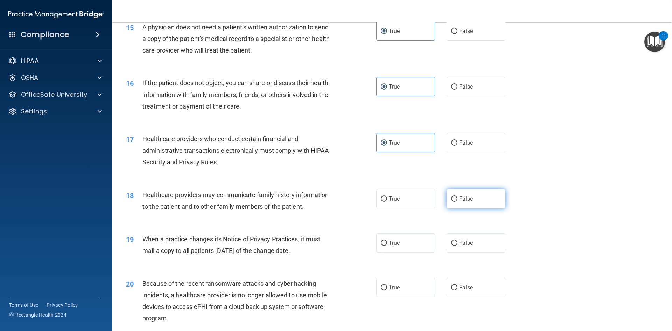
click at [462, 197] on span "False" at bounding box center [466, 198] width 14 height 7
click at [458, 197] on input "False" at bounding box center [454, 198] width 6 height 5
radio input "true"
click at [455, 248] on label "False" at bounding box center [476, 242] width 59 height 19
click at [455, 246] on input "False" at bounding box center [454, 243] width 6 height 5
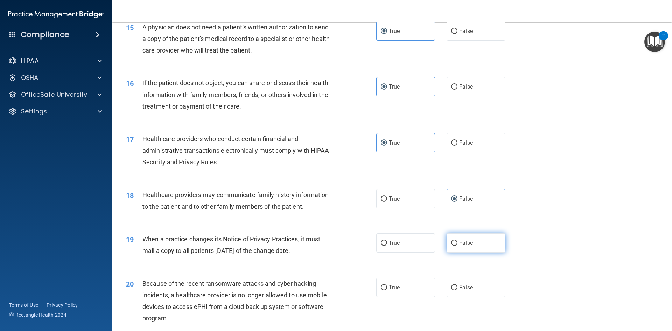
radio input "true"
click at [460, 288] on span "False" at bounding box center [466, 287] width 14 height 7
click at [458, 288] on input "False" at bounding box center [454, 287] width 6 height 5
radio input "true"
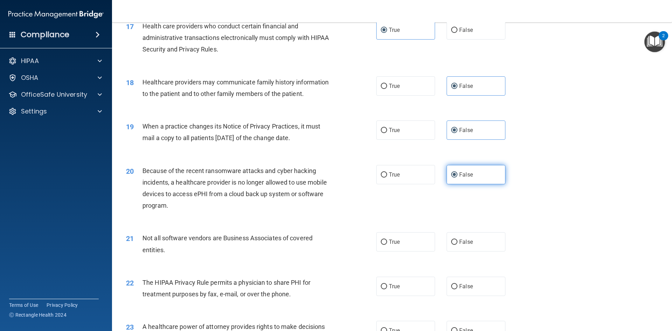
scroll to position [910, 0]
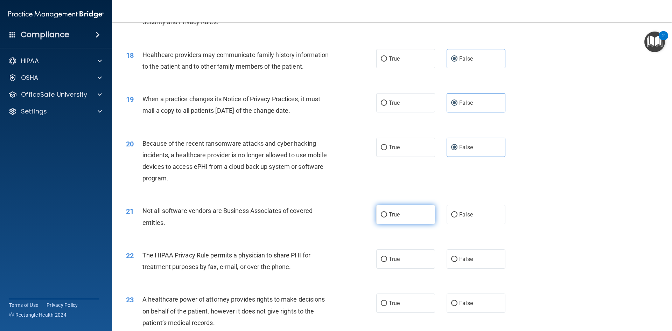
click at [389, 215] on span "True" at bounding box center [394, 214] width 11 height 7
click at [387, 215] on input "True" at bounding box center [384, 214] width 6 height 5
radio input "true"
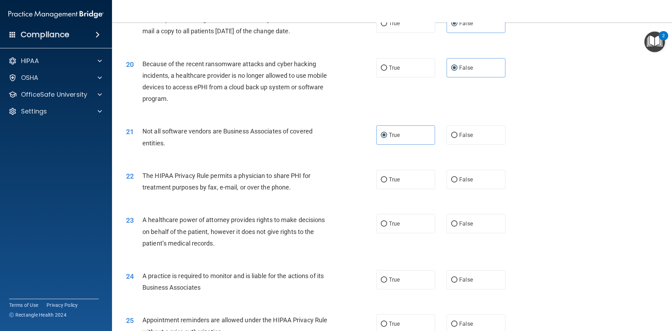
scroll to position [1015, 0]
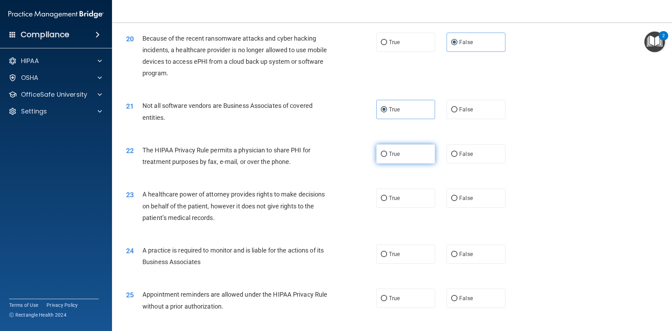
click at [410, 156] on label "True" at bounding box center [405, 153] width 59 height 19
click at [387, 156] on input "True" at bounding box center [384, 154] width 6 height 5
radio input "true"
click at [464, 199] on span "False" at bounding box center [466, 198] width 14 height 7
click at [458, 199] on input "False" at bounding box center [454, 198] width 6 height 5
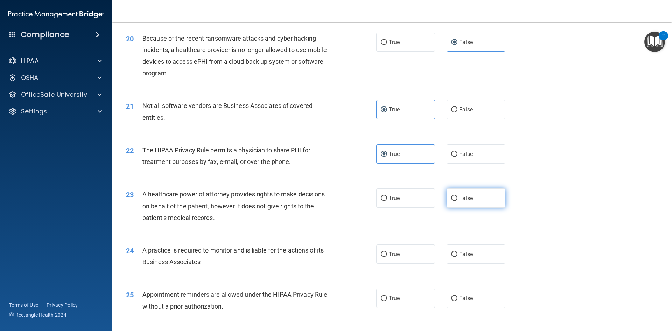
radio input "true"
click at [462, 254] on span "False" at bounding box center [466, 254] width 14 height 7
click at [458, 254] on input "False" at bounding box center [454, 254] width 6 height 5
radio input "true"
click at [399, 300] on label "True" at bounding box center [405, 297] width 59 height 19
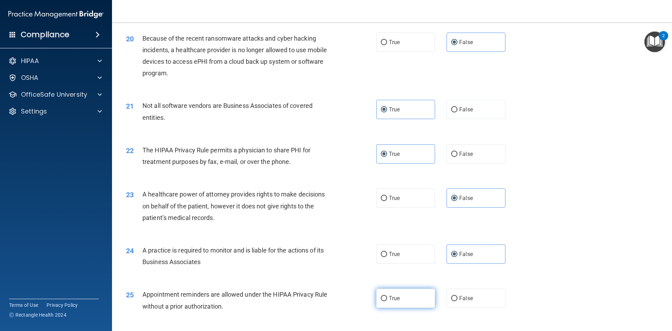
click at [387, 300] on input "True" at bounding box center [384, 298] width 6 height 5
radio input "true"
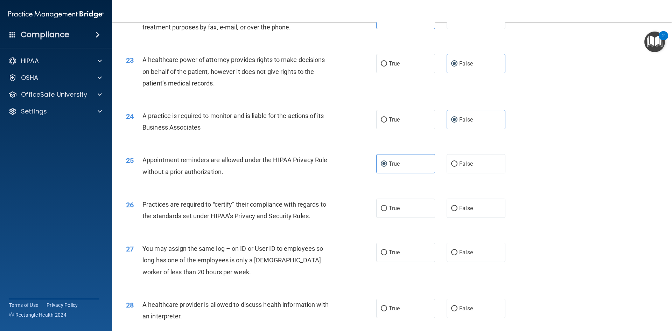
scroll to position [1155, 0]
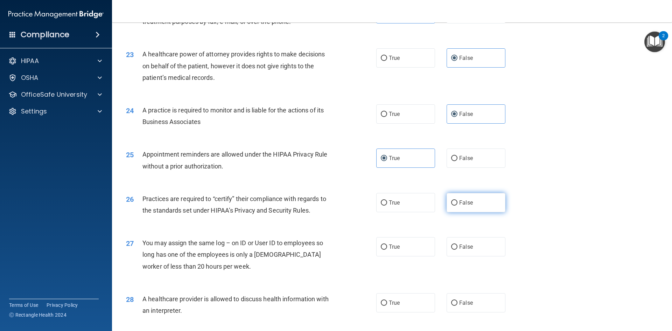
click at [469, 209] on label "False" at bounding box center [476, 202] width 59 height 19
click at [458, 206] on input "False" at bounding box center [454, 202] width 6 height 5
radio input "true"
click at [463, 249] on span "False" at bounding box center [466, 246] width 14 height 7
click at [458, 249] on input "False" at bounding box center [454, 246] width 6 height 5
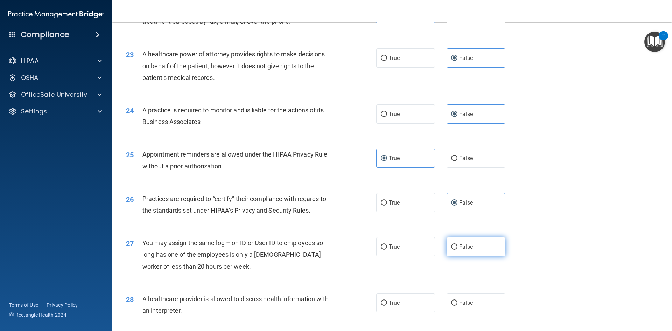
radio input "true"
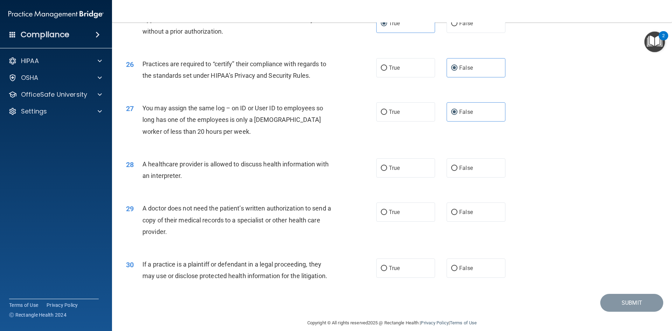
scroll to position [1295, 0]
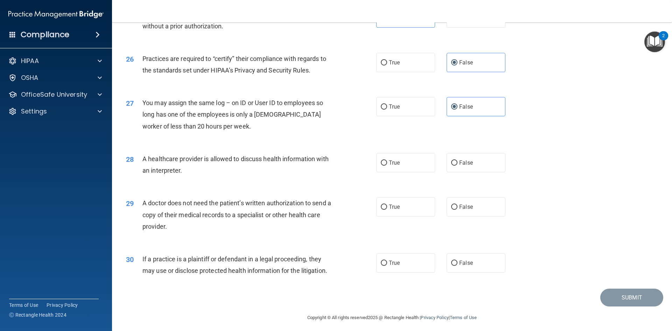
click at [401, 173] on div "28 A healthcare provider is allowed to discuss health information with an inter…" at bounding box center [392, 166] width 543 height 44
drag, startPoint x: 399, startPoint y: 165, endPoint x: 399, endPoint y: 192, distance: 26.6
click at [398, 165] on label "True" at bounding box center [405, 162] width 59 height 19
click at [387, 165] on input "True" at bounding box center [384, 162] width 6 height 5
radio input "true"
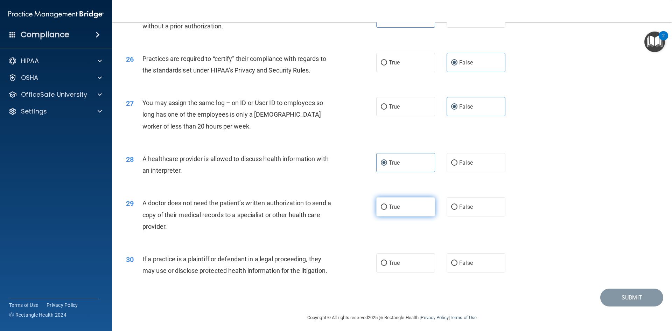
click at [399, 202] on label "True" at bounding box center [405, 206] width 59 height 19
click at [387, 204] on input "True" at bounding box center [384, 206] width 6 height 5
radio input "true"
click at [397, 258] on label "True" at bounding box center [405, 262] width 59 height 19
click at [387, 260] on input "True" at bounding box center [384, 262] width 6 height 5
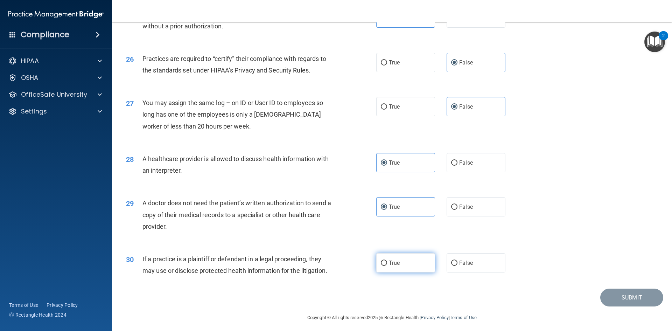
radio input "true"
click at [628, 295] on button "Submit" at bounding box center [631, 297] width 63 height 18
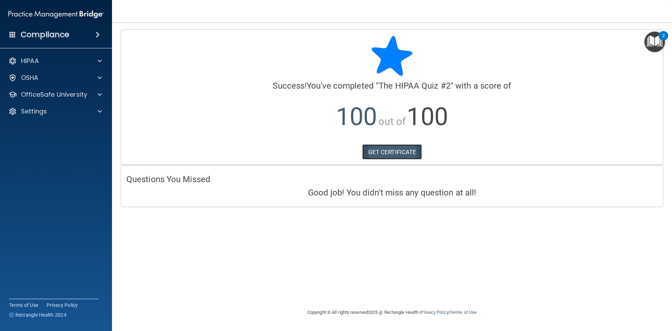
click at [404, 150] on link "GET CERTIFICATE" at bounding box center [392, 151] width 60 height 15
click at [97, 94] on div at bounding box center [99, 94] width 18 height 8
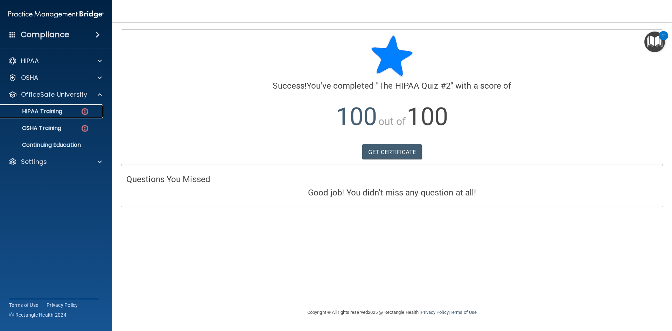
click at [46, 110] on p "HIPAA Training" at bounding box center [34, 111] width 58 height 7
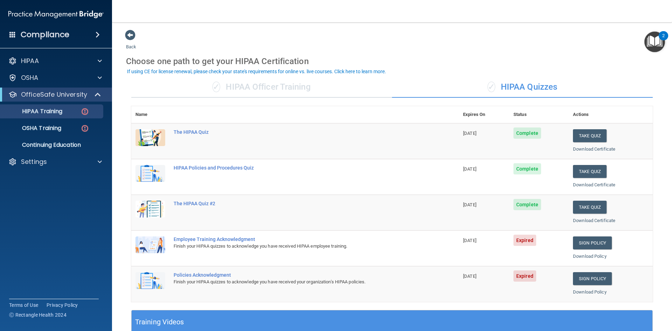
click at [200, 239] on div "Employee Training Acknowledgment" at bounding box center [299, 239] width 250 height 6
click at [211, 238] on div "Employee Training Acknowledgment" at bounding box center [299, 239] width 250 height 6
click at [584, 241] on link "Sign Policy" at bounding box center [592, 242] width 39 height 13
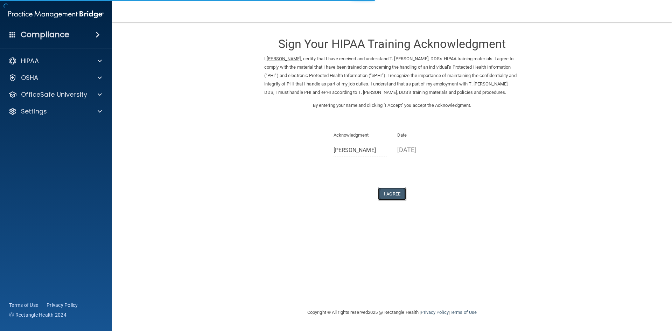
click at [395, 193] on button "I Agree" at bounding box center [392, 193] width 28 height 13
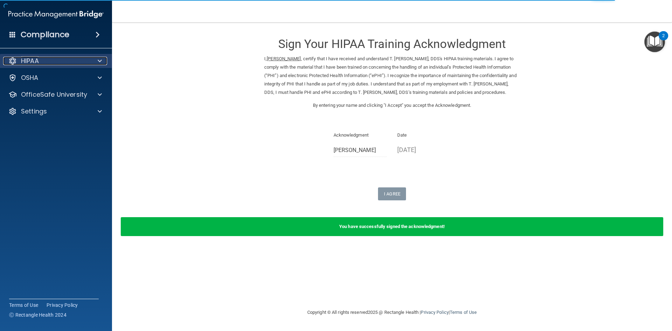
click at [77, 61] on div "HIPAA" at bounding box center [46, 61] width 87 height 8
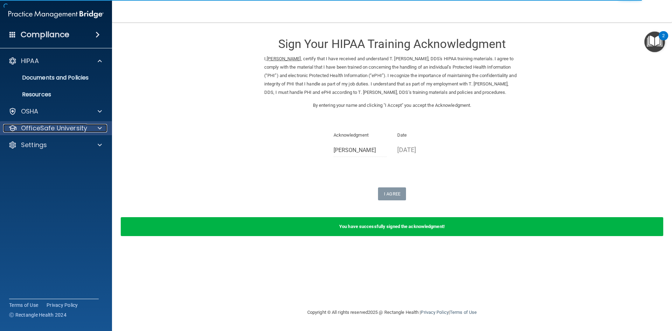
click at [49, 127] on p "OfficeSafe University" at bounding box center [54, 128] width 66 height 8
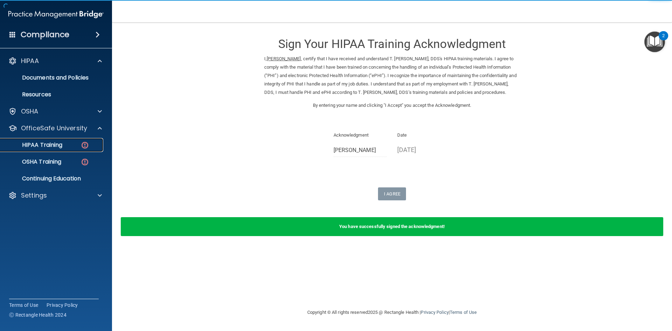
click at [56, 144] on p "HIPAA Training" at bounding box center [34, 144] width 58 height 7
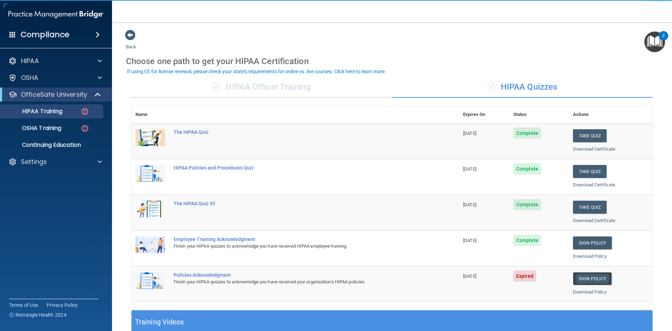
click at [583, 278] on link "Sign Policy" at bounding box center [592, 278] width 39 height 13
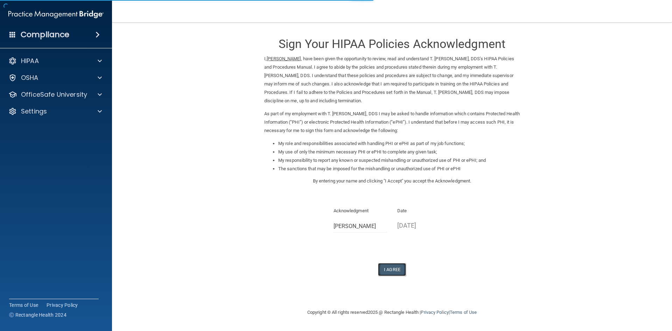
click at [393, 266] on button "I Agree" at bounding box center [392, 269] width 28 height 13
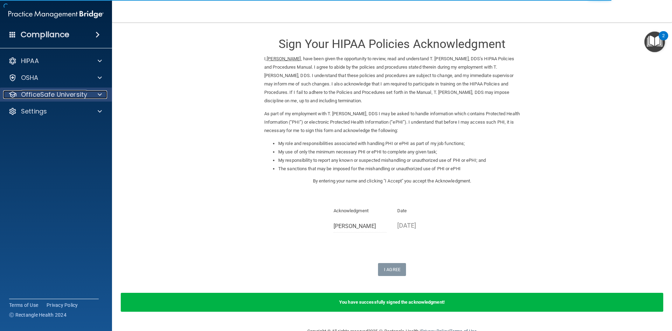
click at [72, 95] on p "OfficeSafe University" at bounding box center [54, 94] width 66 height 8
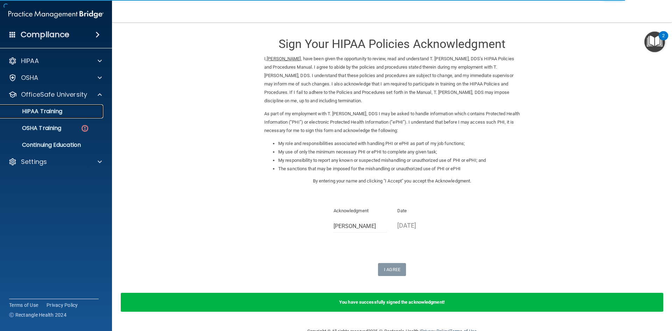
click at [55, 110] on p "HIPAA Training" at bounding box center [34, 111] width 58 height 7
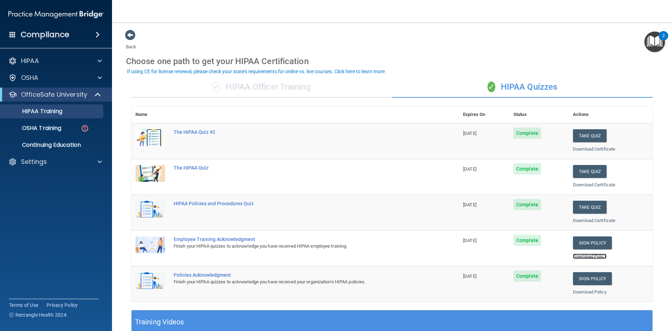
click at [585, 257] on link "Download Policy" at bounding box center [590, 255] width 34 height 5
click at [592, 291] on link "Download Policy" at bounding box center [590, 291] width 34 height 5
click at [44, 126] on p "OSHA Training" at bounding box center [33, 128] width 57 height 7
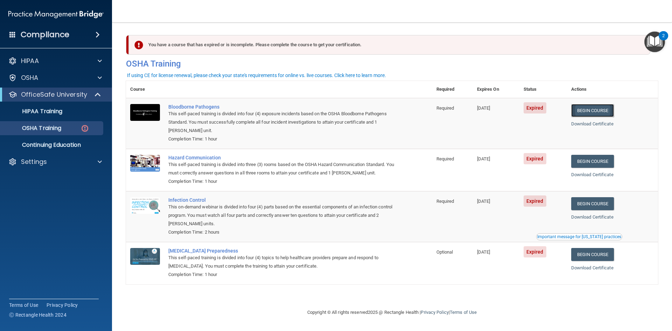
click at [596, 110] on link "Begin Course" at bounding box center [592, 110] width 43 height 13
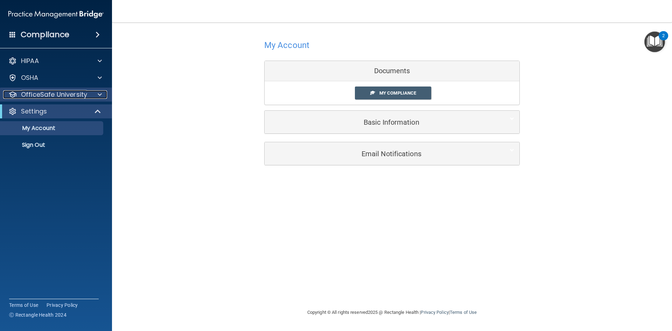
click at [62, 97] on p "OfficeSafe University" at bounding box center [54, 94] width 66 height 8
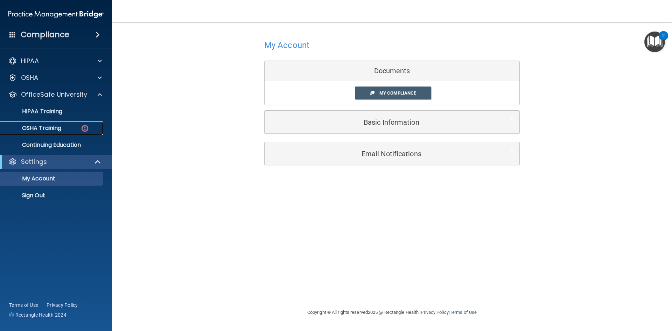
click at [45, 126] on p "OSHA Training" at bounding box center [33, 128] width 57 height 7
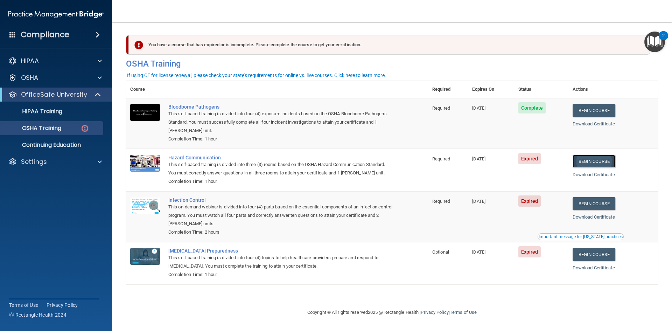
click at [603, 159] on link "Begin Course" at bounding box center [594, 161] width 43 height 13
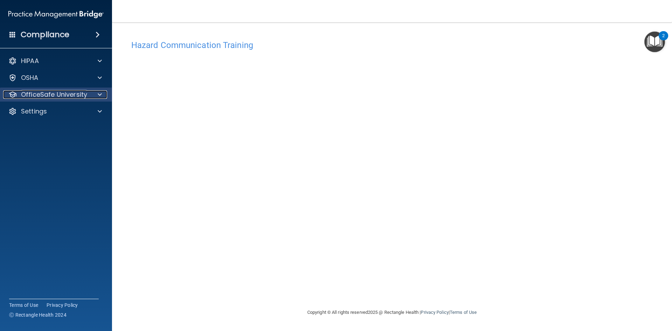
click at [100, 93] on span at bounding box center [100, 94] width 4 height 8
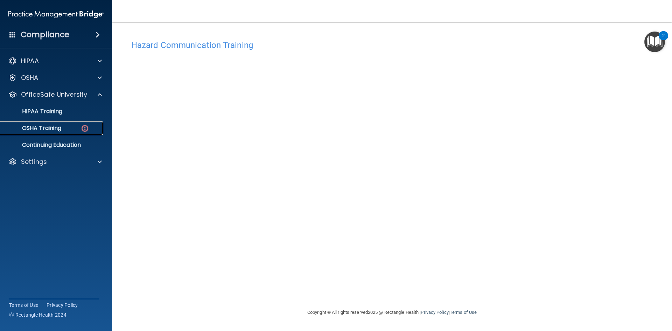
click at [66, 127] on div "OSHA Training" at bounding box center [53, 128] width 96 height 7
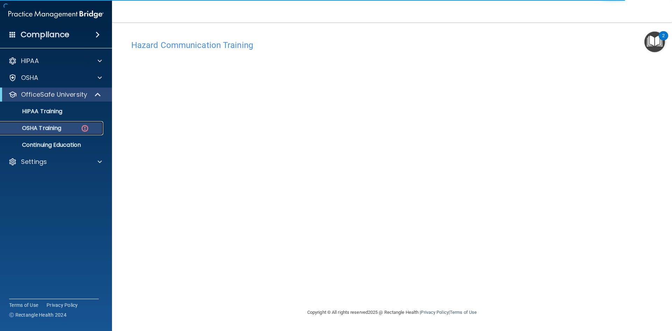
click at [37, 125] on p "OSHA Training" at bounding box center [33, 128] width 57 height 7
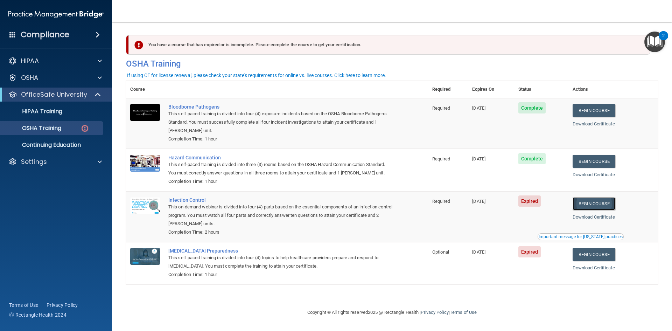
click at [602, 206] on link "Begin Course" at bounding box center [594, 203] width 43 height 13
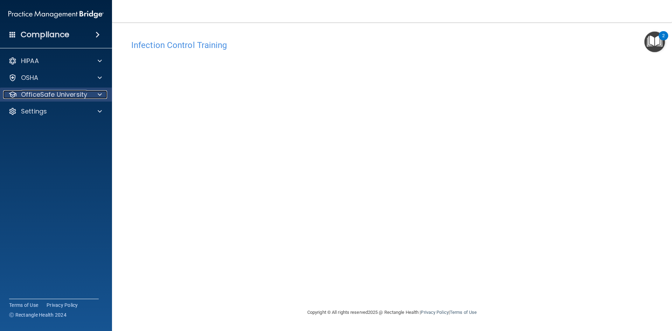
click at [82, 97] on p "OfficeSafe University" at bounding box center [54, 94] width 66 height 8
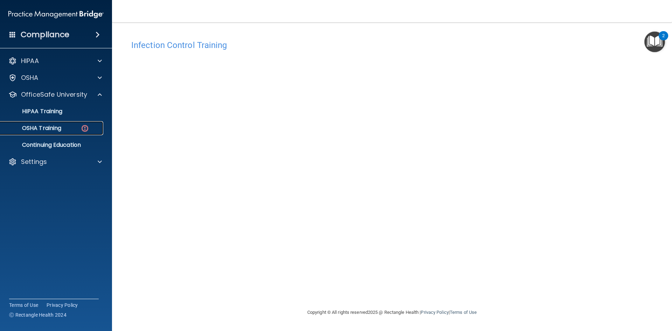
click at [57, 126] on p "OSHA Training" at bounding box center [33, 128] width 57 height 7
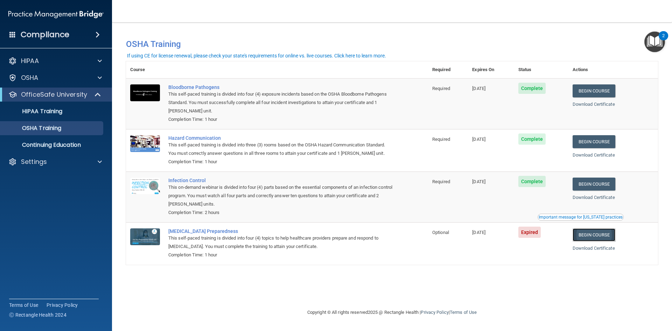
click at [601, 235] on link "Begin Course" at bounding box center [594, 234] width 43 height 13
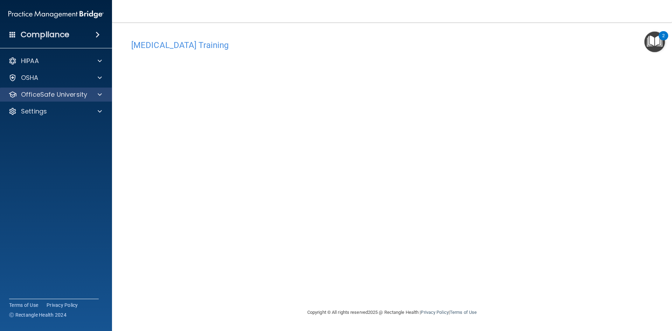
click at [55, 90] on div "OfficeSafe University" at bounding box center [56, 95] width 112 height 14
click at [61, 99] on div "OfficeSafe University" at bounding box center [56, 95] width 112 height 14
drag, startPoint x: 97, startPoint y: 95, endPoint x: 96, endPoint y: 99, distance: 4.3
click at [96, 95] on div at bounding box center [99, 94] width 18 height 8
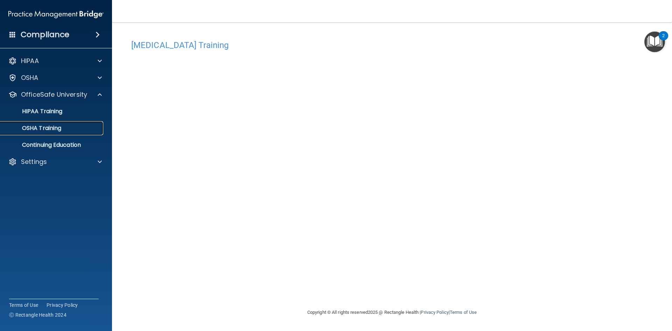
click at [51, 129] on p "OSHA Training" at bounding box center [33, 128] width 57 height 7
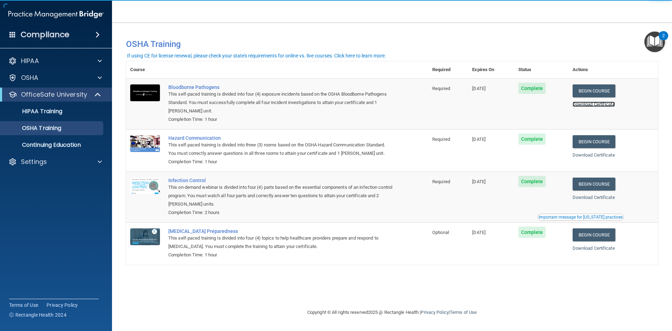
click at [606, 105] on link "Download Certificate" at bounding box center [594, 104] width 42 height 5
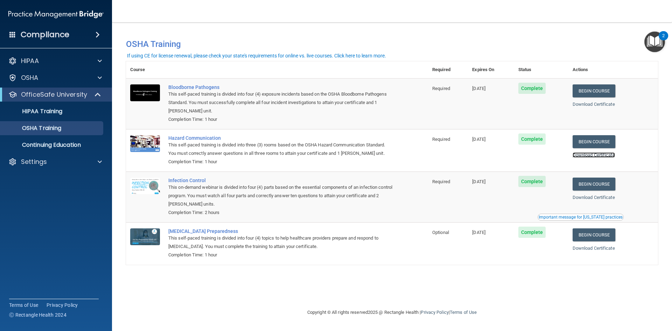
click at [604, 156] on link "Download Certificate" at bounding box center [594, 154] width 42 height 5
click at [597, 196] on div "Download Certificate" at bounding box center [613, 197] width 81 height 8
click at [595, 200] on link "Download Certificate" at bounding box center [594, 197] width 42 height 5
click at [600, 249] on link "Download Certificate" at bounding box center [594, 247] width 42 height 5
